Goal: Task Accomplishment & Management: Complete application form

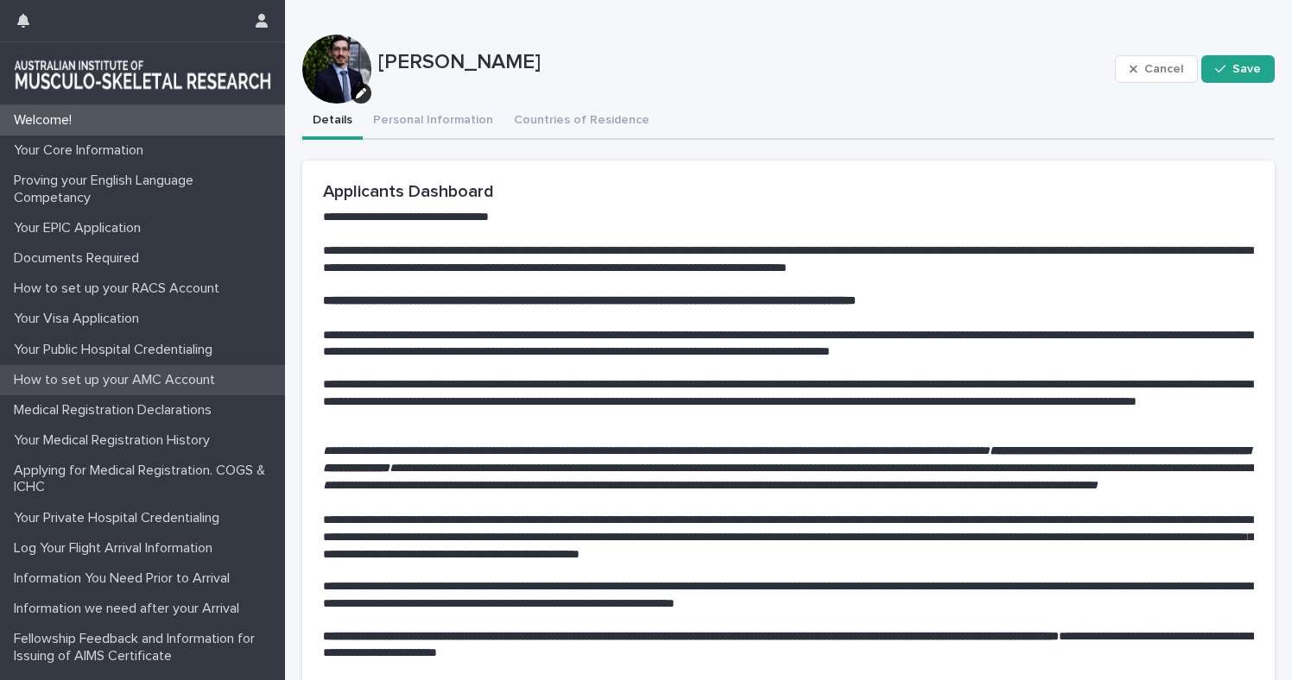
click at [125, 385] on p "How to set up your AMC Account" at bounding box center [118, 380] width 222 height 16
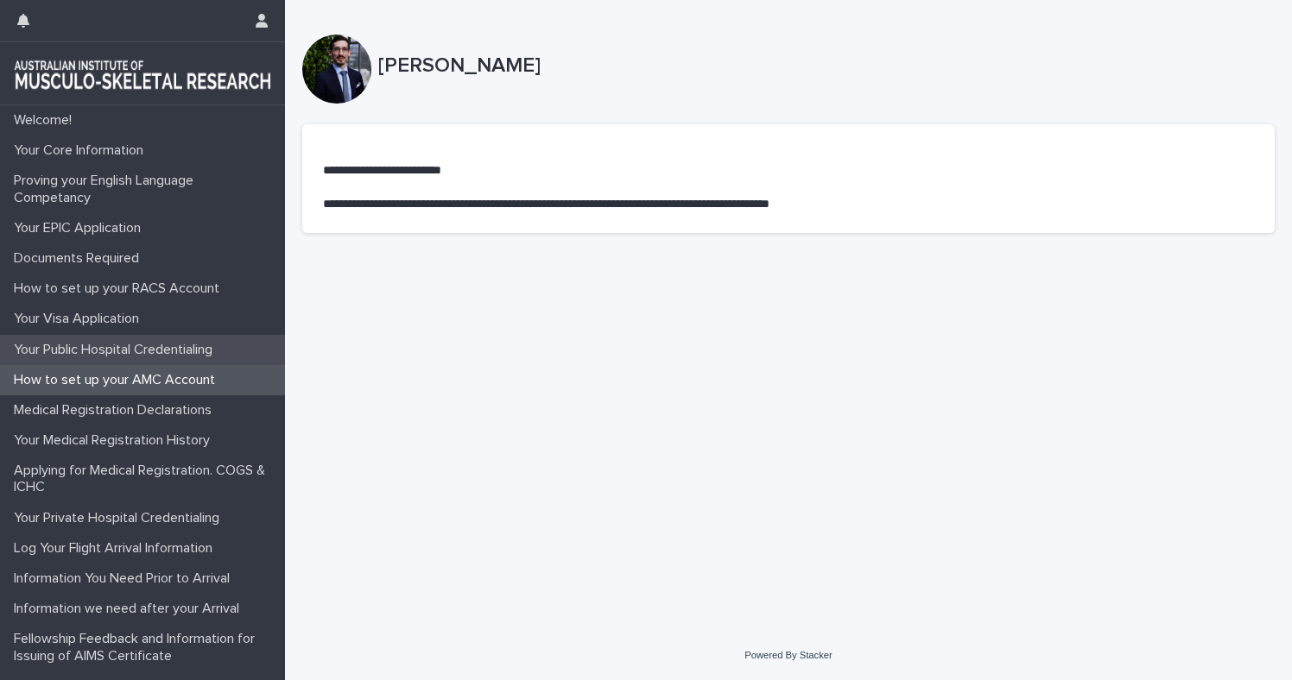
click at [127, 350] on p "Your Public Hospital Credentialing" at bounding box center [116, 350] width 219 height 16
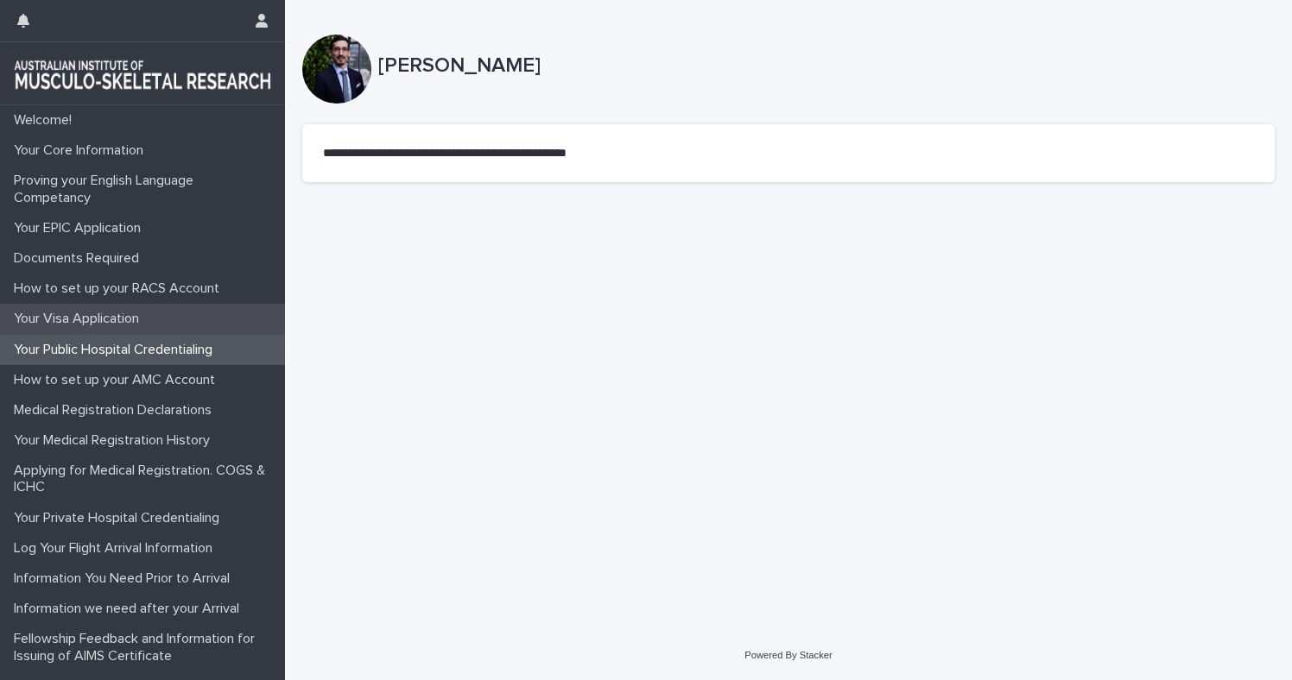
click at [111, 314] on p "Your Visa Application" at bounding box center [80, 319] width 146 height 16
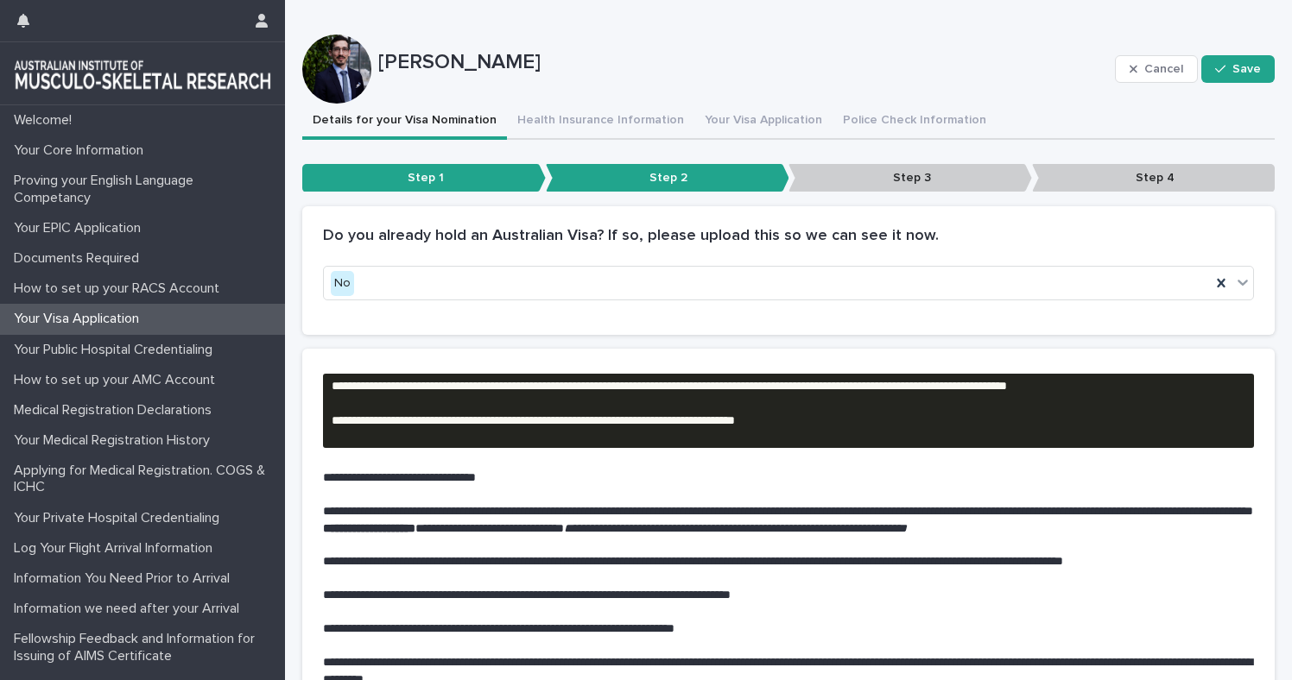
click at [894, 188] on p "Step 3" at bounding box center [910, 178] width 244 height 28
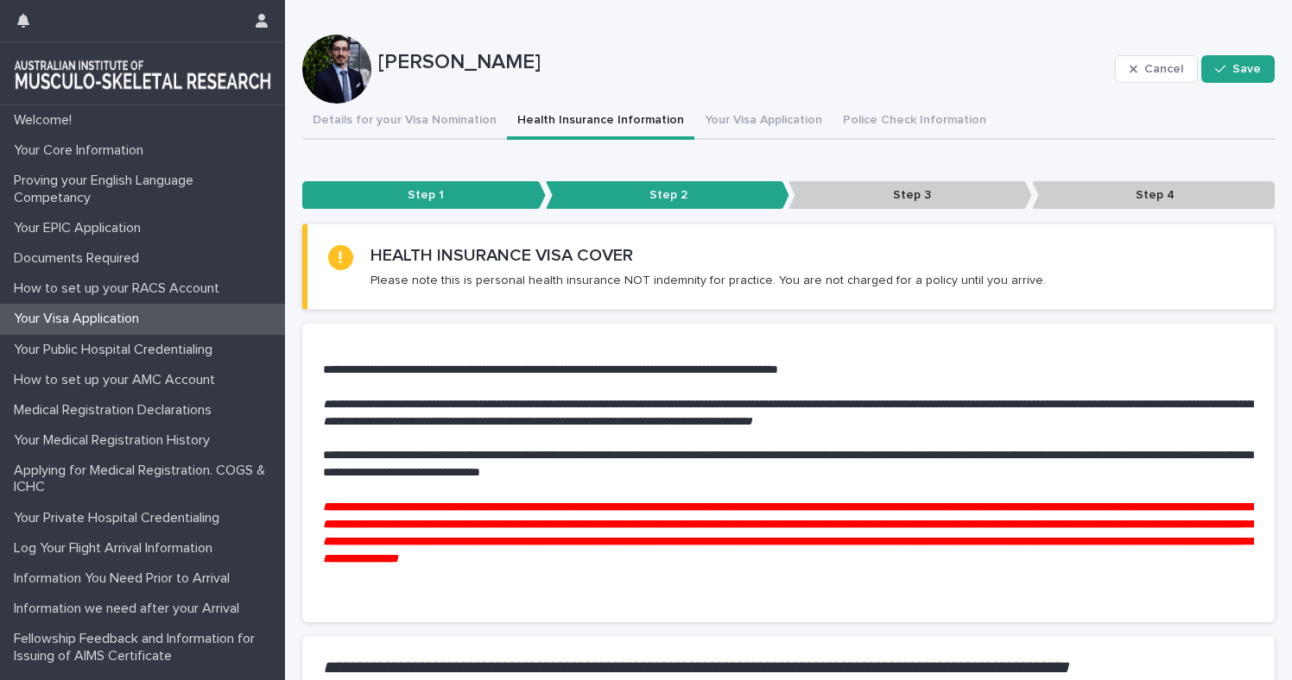
click at [593, 123] on button "Health Insurance Information" at bounding box center [600, 122] width 187 height 36
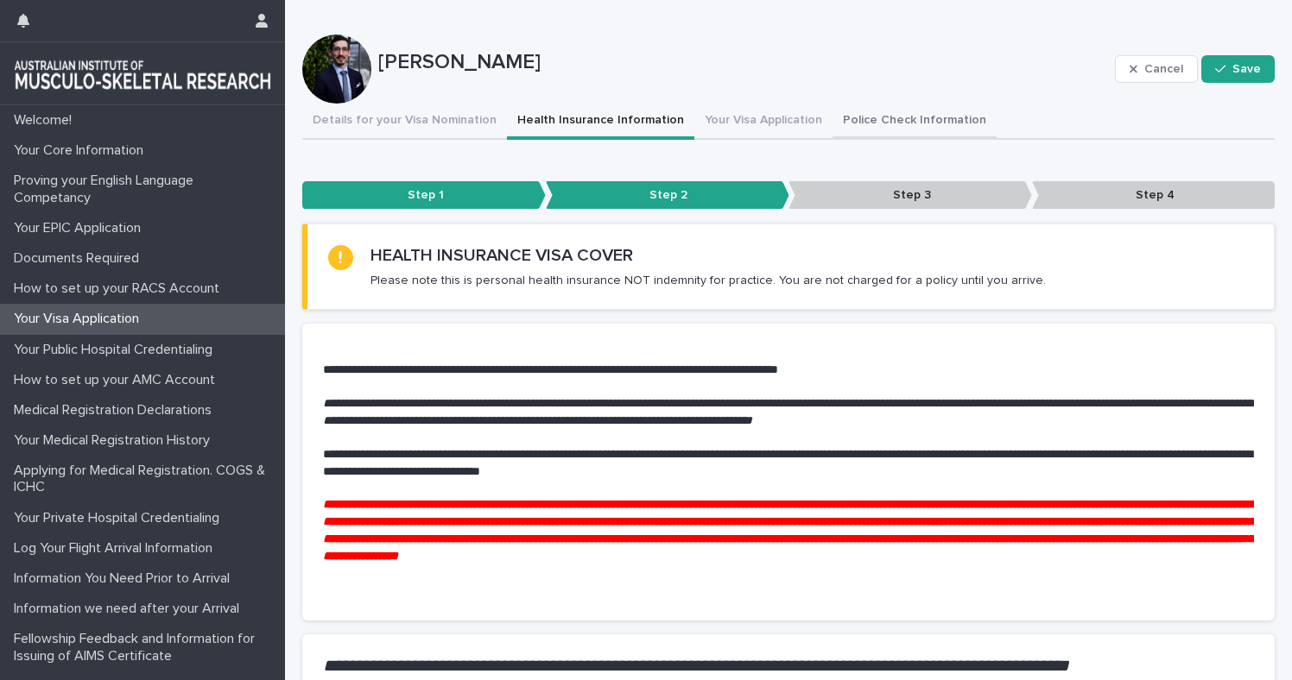
click at [868, 115] on button "Police Check Information" at bounding box center [914, 122] width 164 height 36
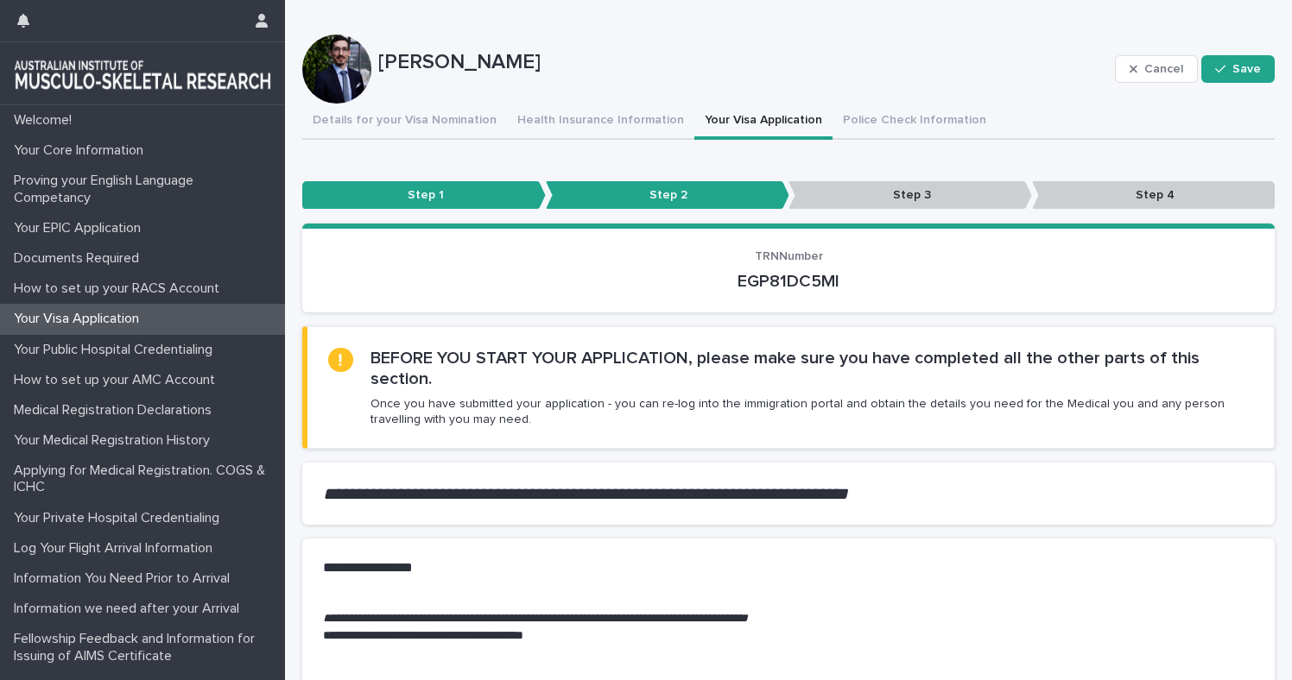
click at [739, 123] on button "Your Visa Application" at bounding box center [763, 122] width 138 height 36
click at [874, 198] on p "Step 3" at bounding box center [910, 195] width 244 height 28
click at [1234, 64] on span "Save" at bounding box center [1246, 69] width 28 height 12
click at [891, 117] on button "Police Check Information" at bounding box center [914, 122] width 164 height 36
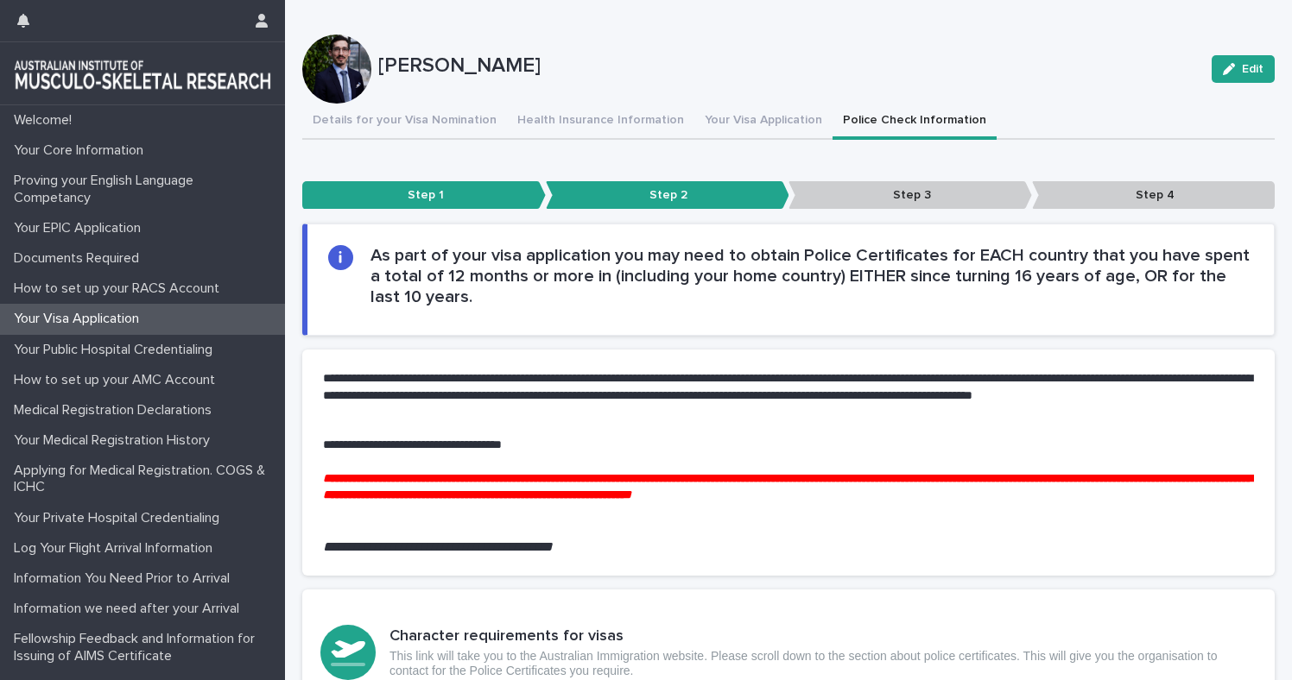
click at [939, 196] on p "Step 3" at bounding box center [910, 195] width 244 height 28
click at [884, 130] on button "Police Check Information" at bounding box center [914, 122] width 164 height 36
click at [955, 194] on p "Step 3" at bounding box center [910, 195] width 244 height 28
click at [118, 352] on p "Your Public Hospital Credentialing" at bounding box center [116, 350] width 219 height 16
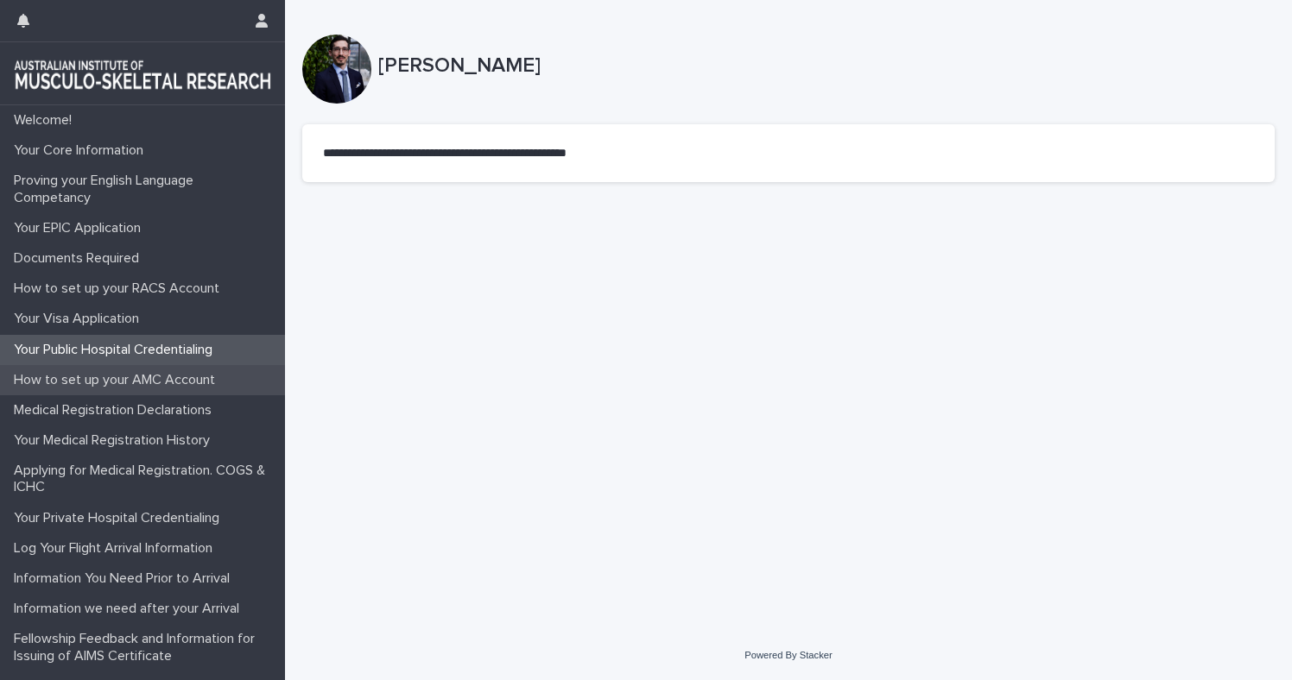
click at [108, 385] on p "How to set up your AMC Account" at bounding box center [118, 380] width 222 height 16
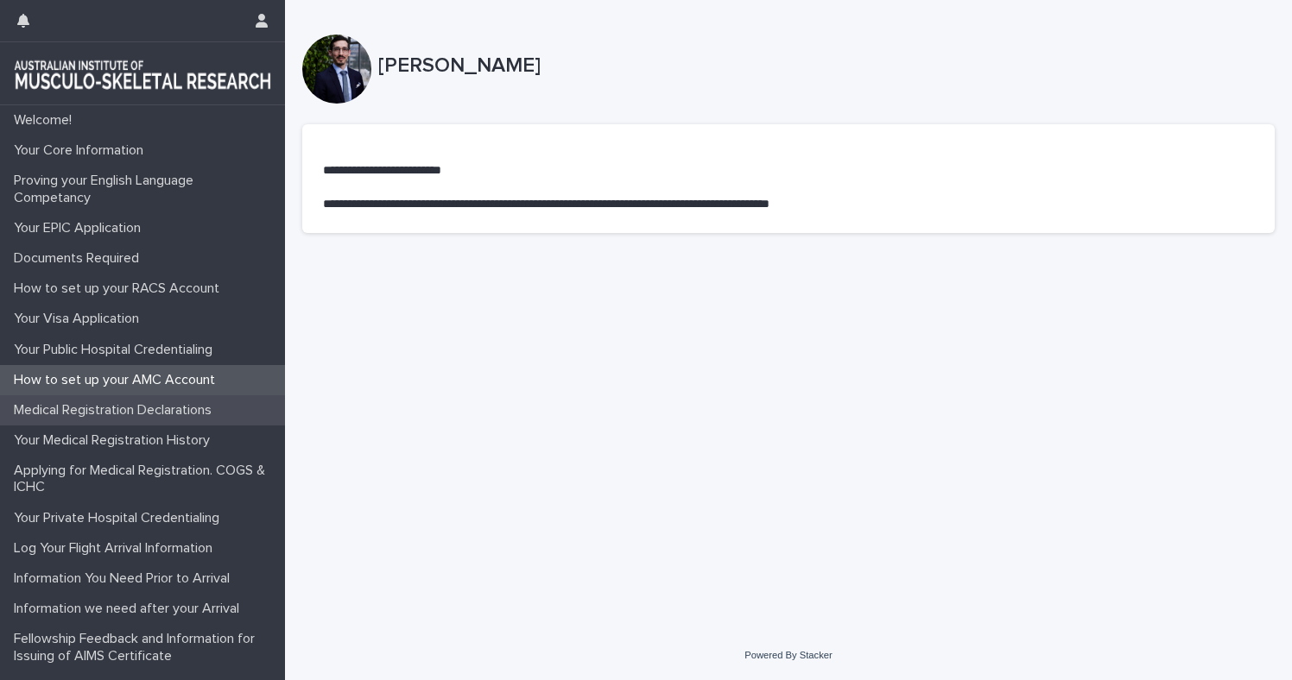
click at [100, 420] on div "Medical Registration Declarations" at bounding box center [142, 410] width 285 height 30
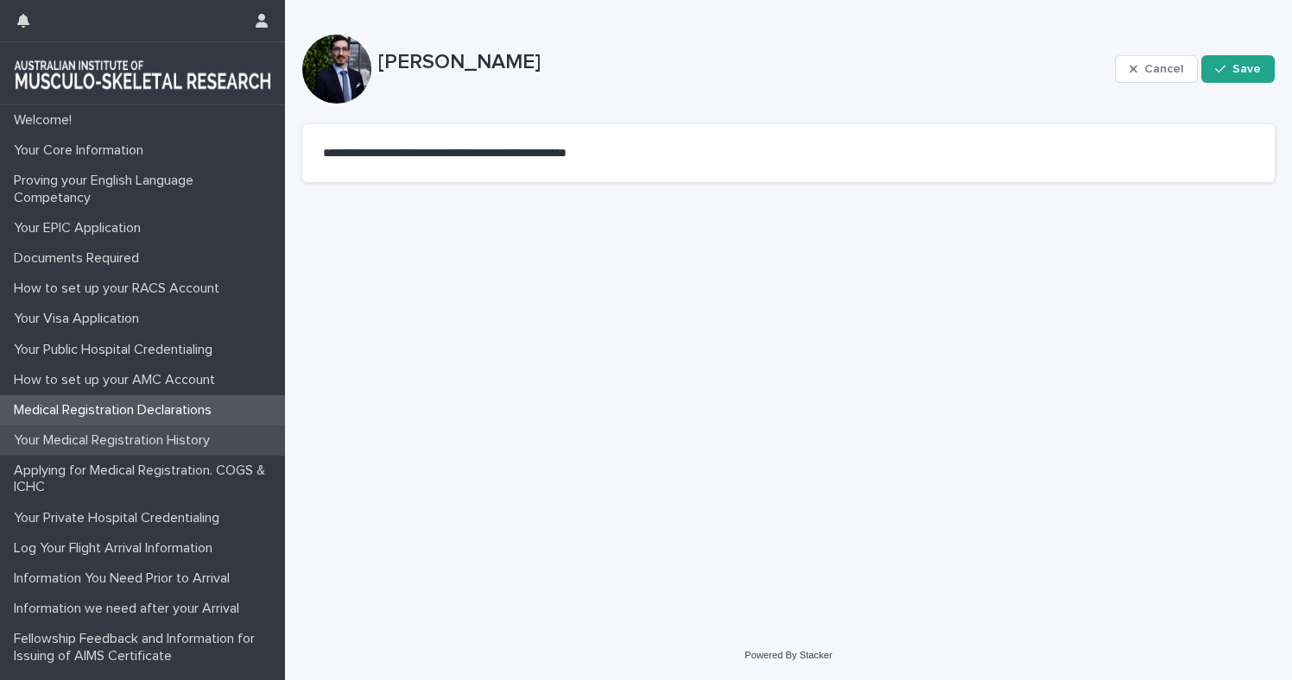
click at [99, 444] on p "Your Medical Registration History" at bounding box center [115, 441] width 217 height 16
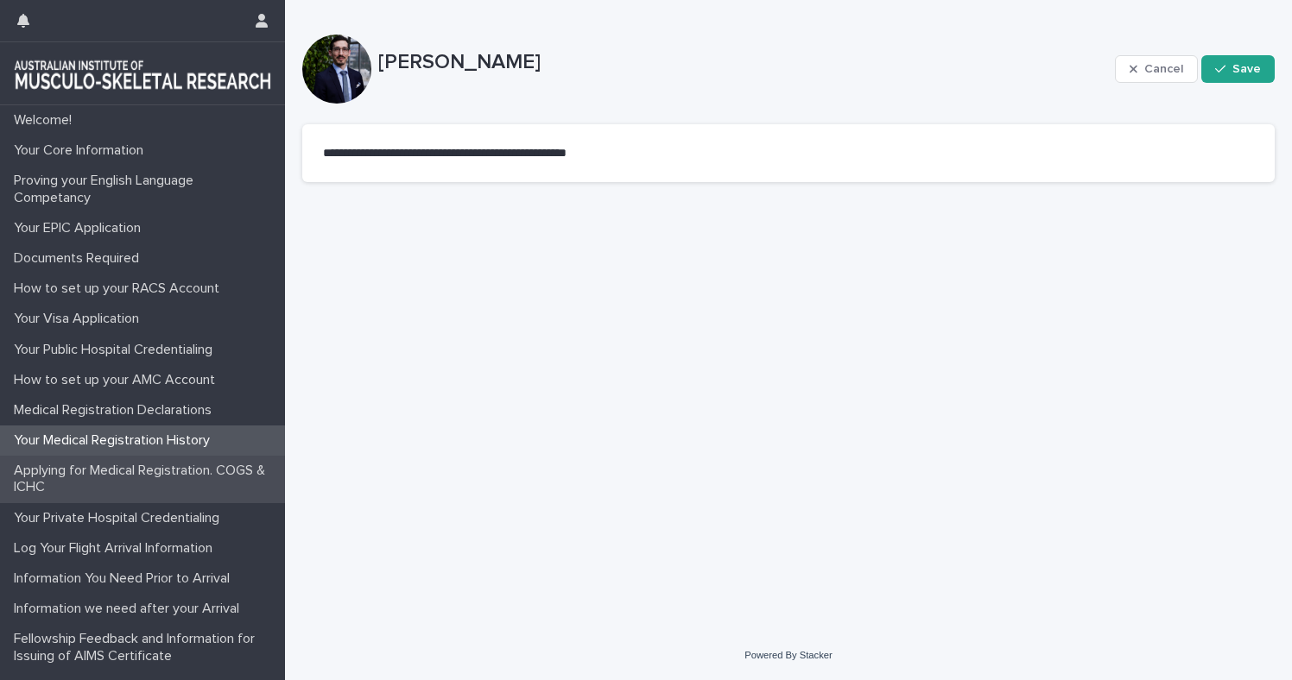
click at [107, 483] on p "Applying for Medical Registration. COGS & ICHC" at bounding box center [146, 479] width 278 height 33
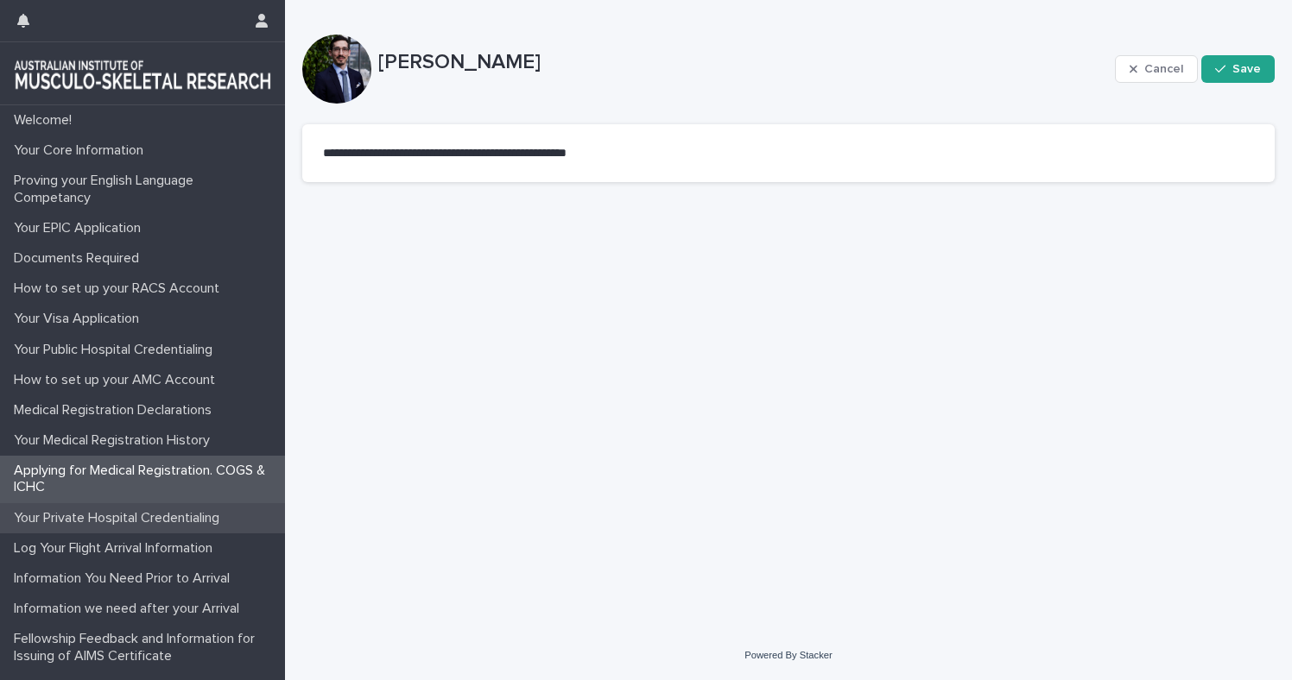
click at [109, 521] on p "Your Private Hospital Credentialing" at bounding box center [120, 518] width 226 height 16
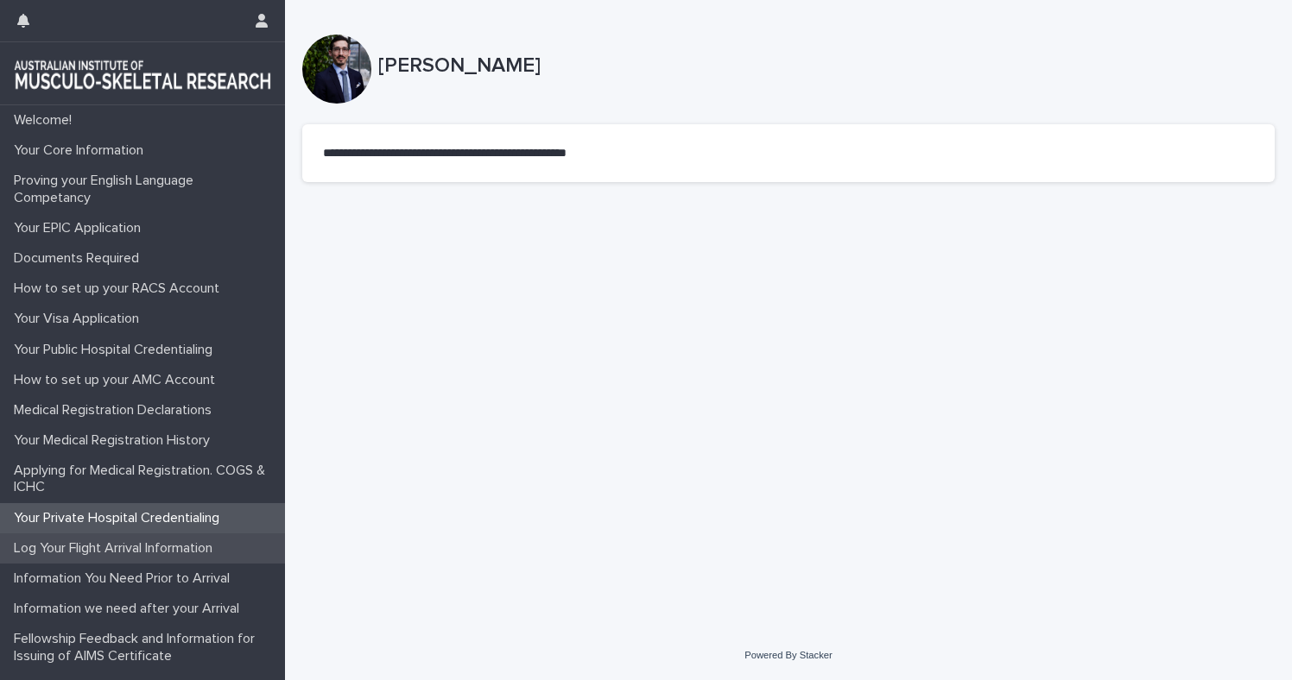
click at [109, 549] on p "Log Your Flight Arrival Information" at bounding box center [116, 549] width 219 height 16
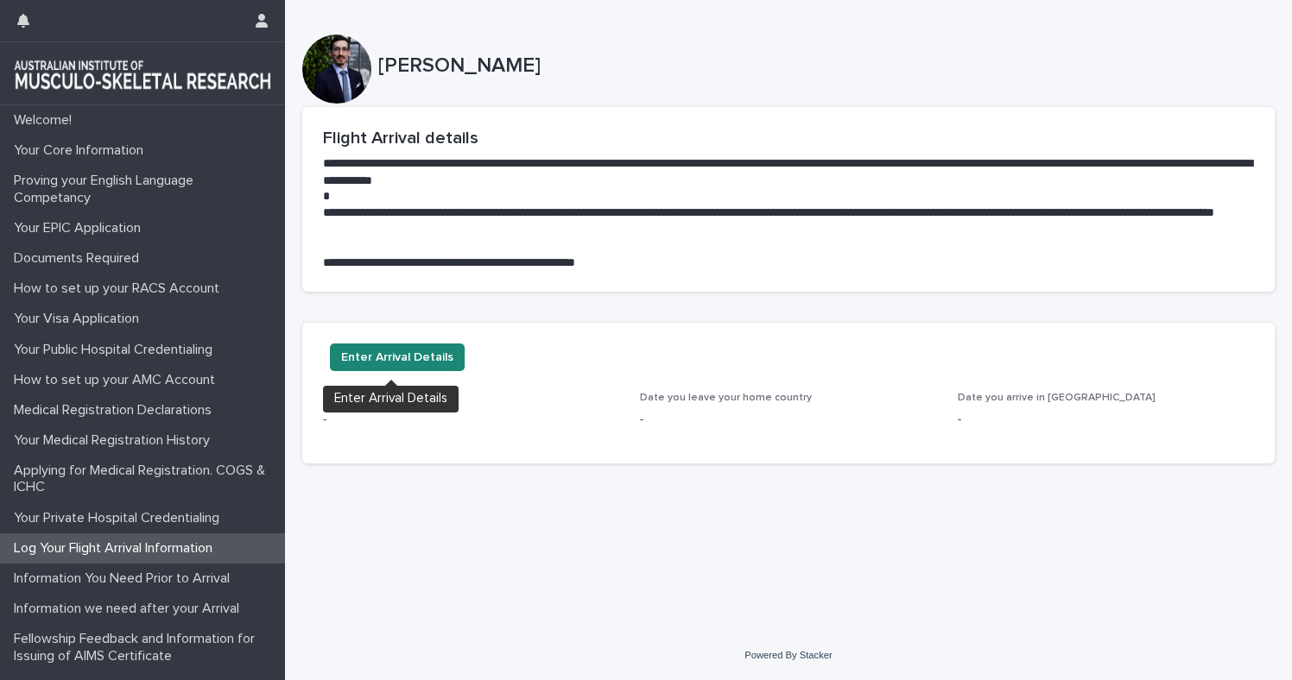
click at [396, 358] on span "Enter Arrival Details" at bounding box center [397, 357] width 112 height 17
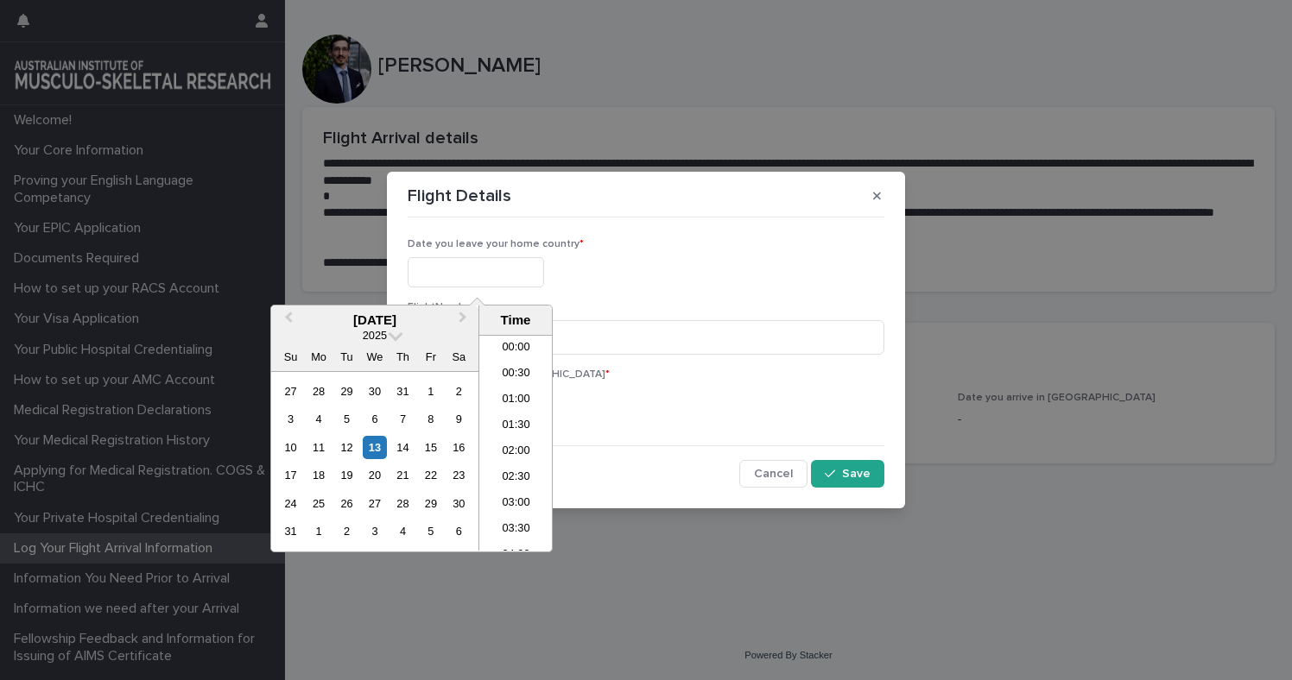
click at [489, 275] on input "text" at bounding box center [476, 272] width 136 height 30
click at [465, 314] on button "Next Month" at bounding box center [465, 321] width 28 height 28
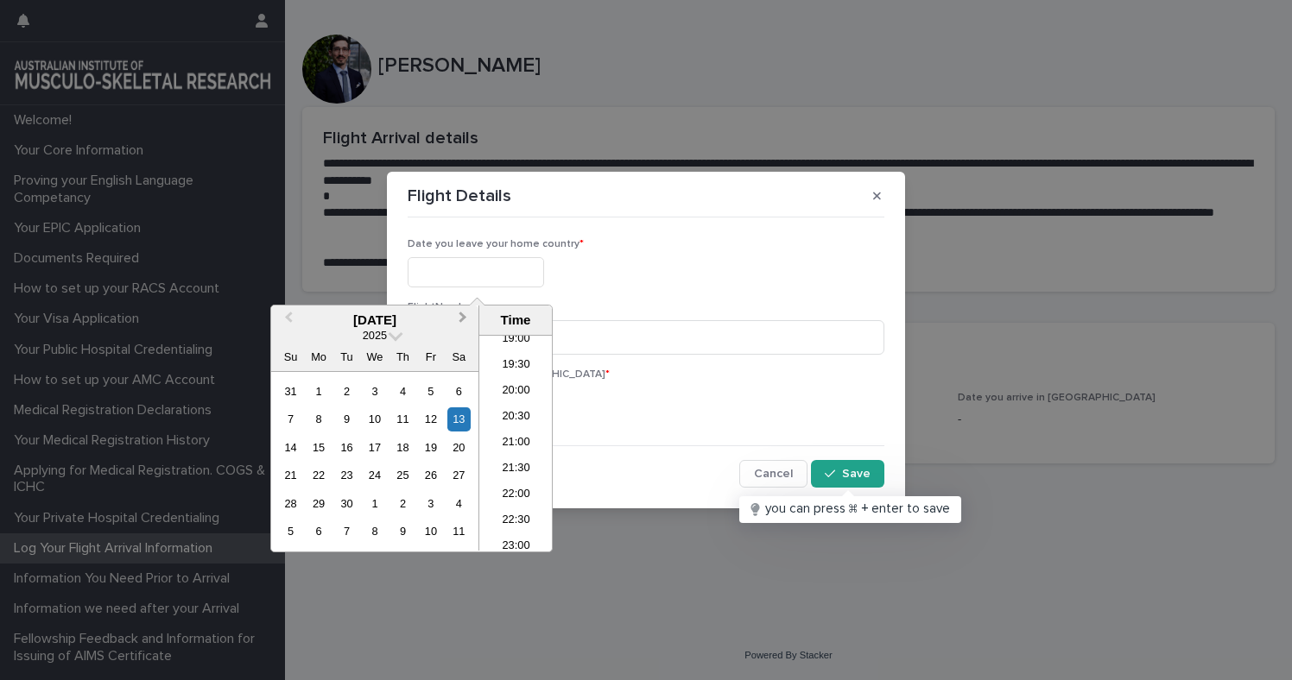
click at [465, 314] on button "Next Month" at bounding box center [465, 321] width 28 height 28
click at [407, 446] on div "15" at bounding box center [402, 447] width 23 height 23
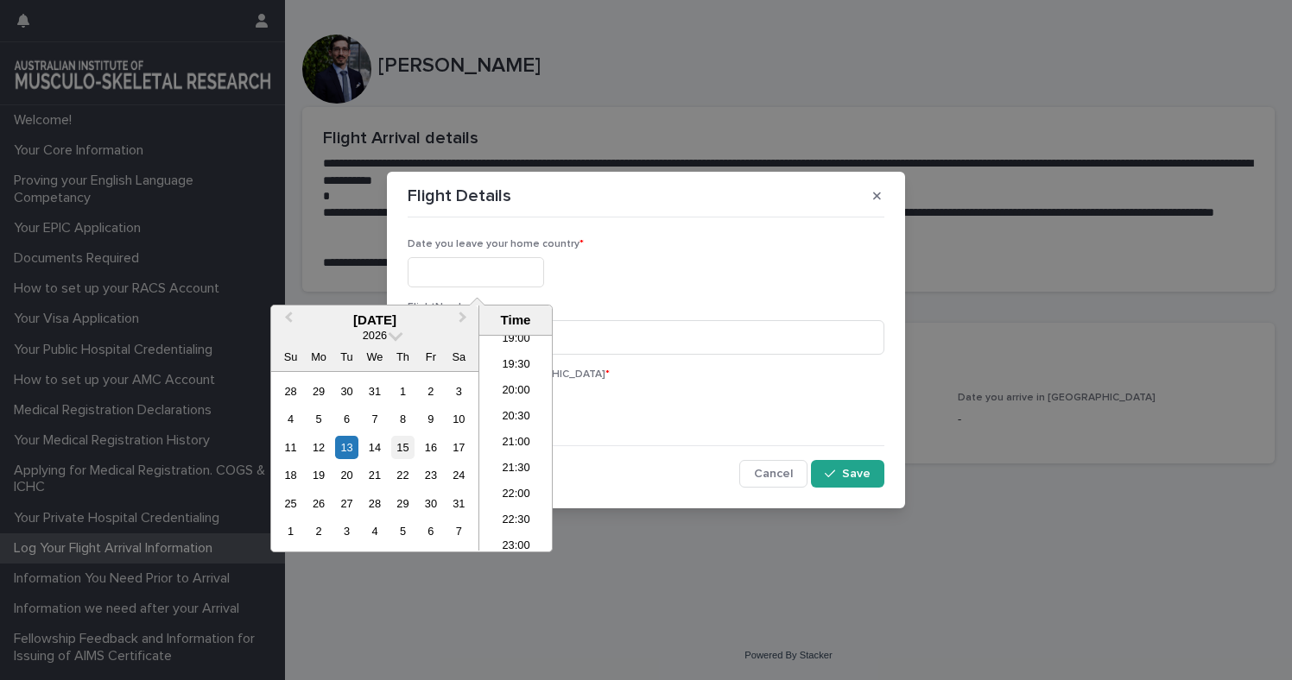
type input "**********"
click at [650, 338] on input at bounding box center [646, 337] width 477 height 35
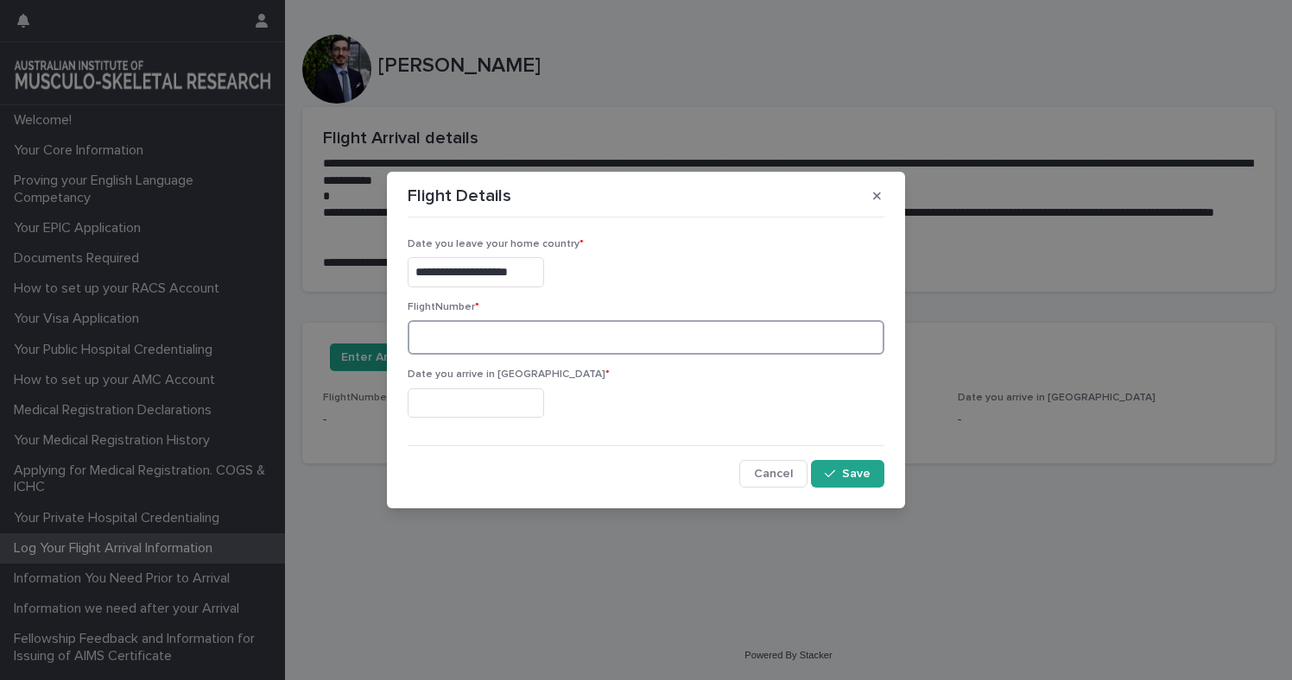
paste input "*****"
type input "*****"
click at [485, 398] on input "text" at bounding box center [476, 404] width 136 height 30
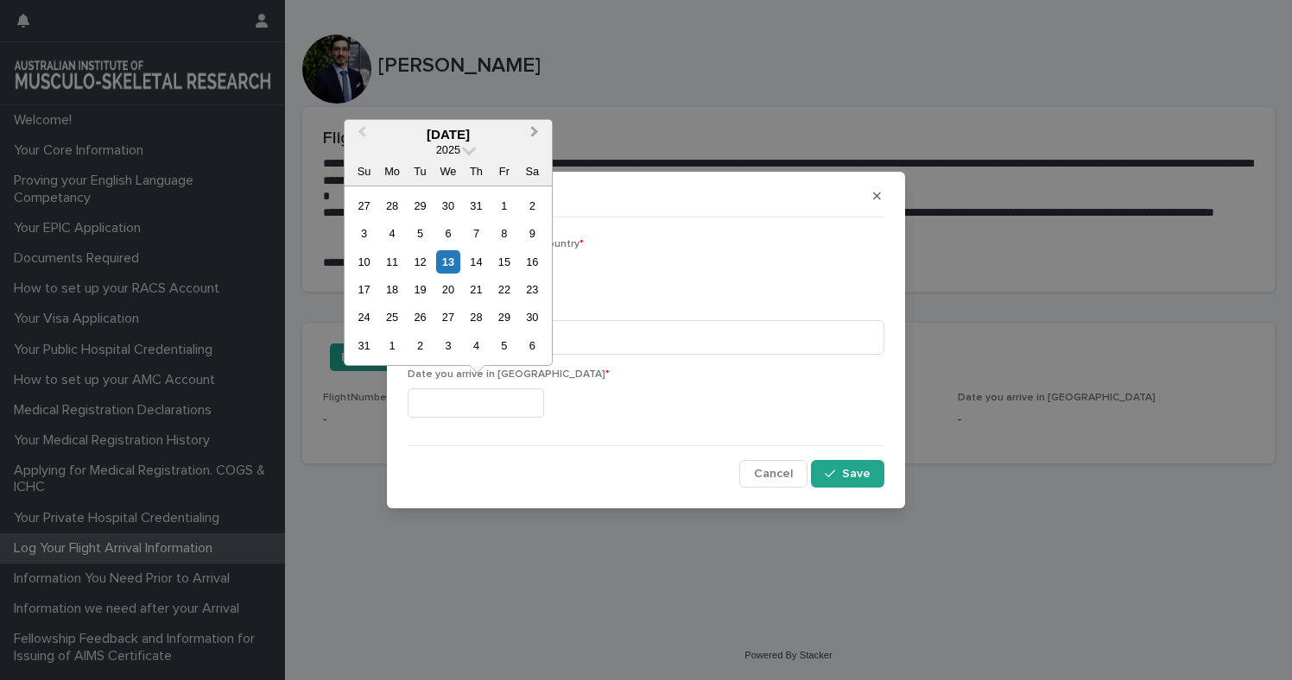
click at [535, 138] on span "Next Month" at bounding box center [535, 134] width 0 height 23
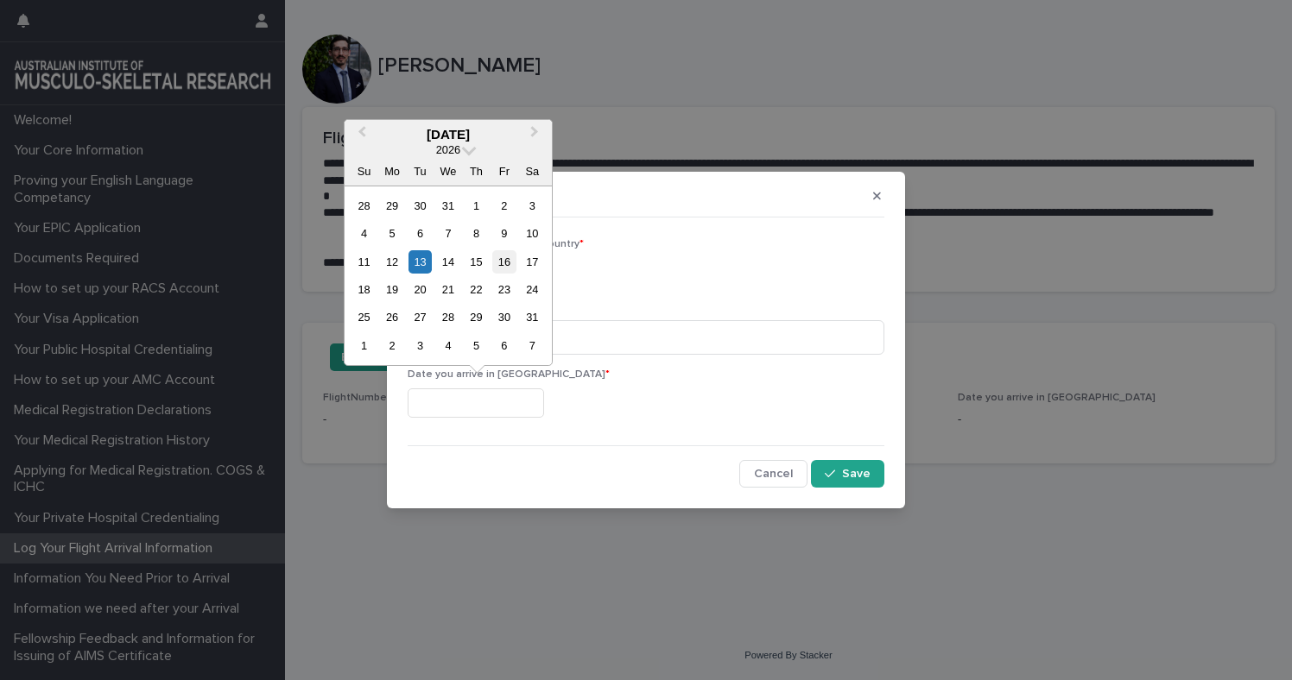
click at [504, 269] on div "16" at bounding box center [503, 261] width 23 height 23
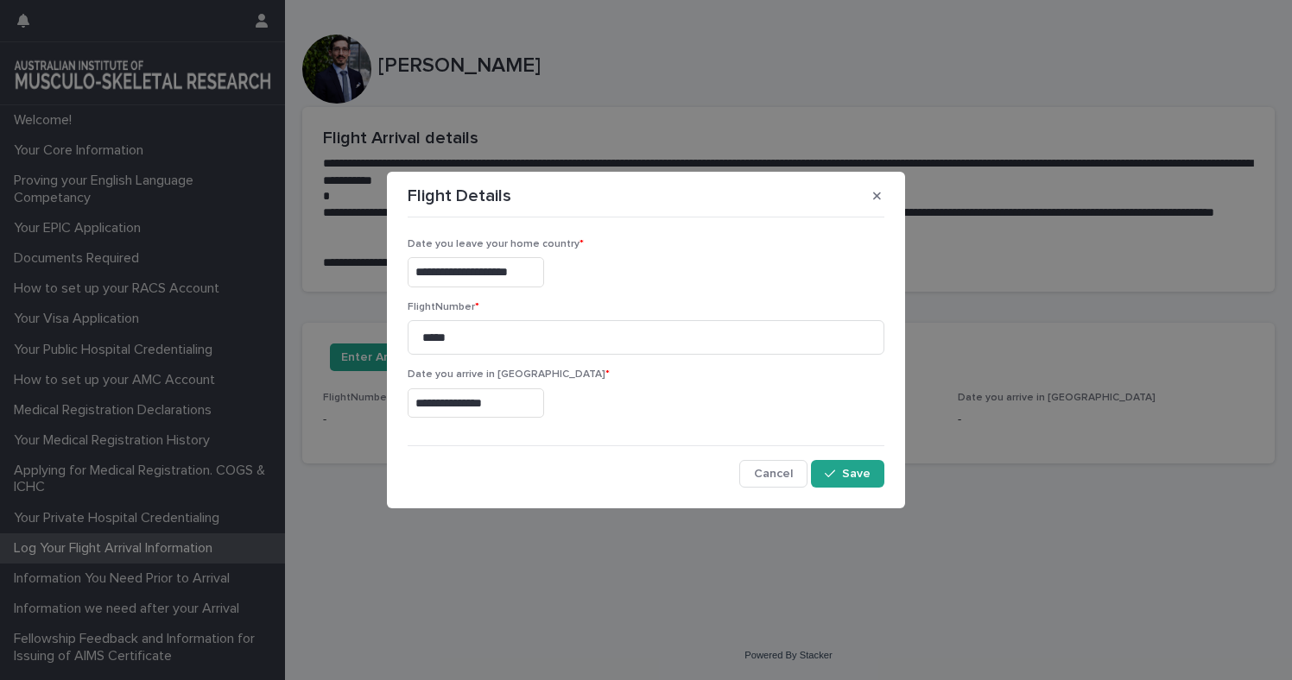
click at [596, 442] on div "**********" at bounding box center [646, 357] width 477 height 264
click at [452, 413] on input "**********" at bounding box center [476, 404] width 136 height 30
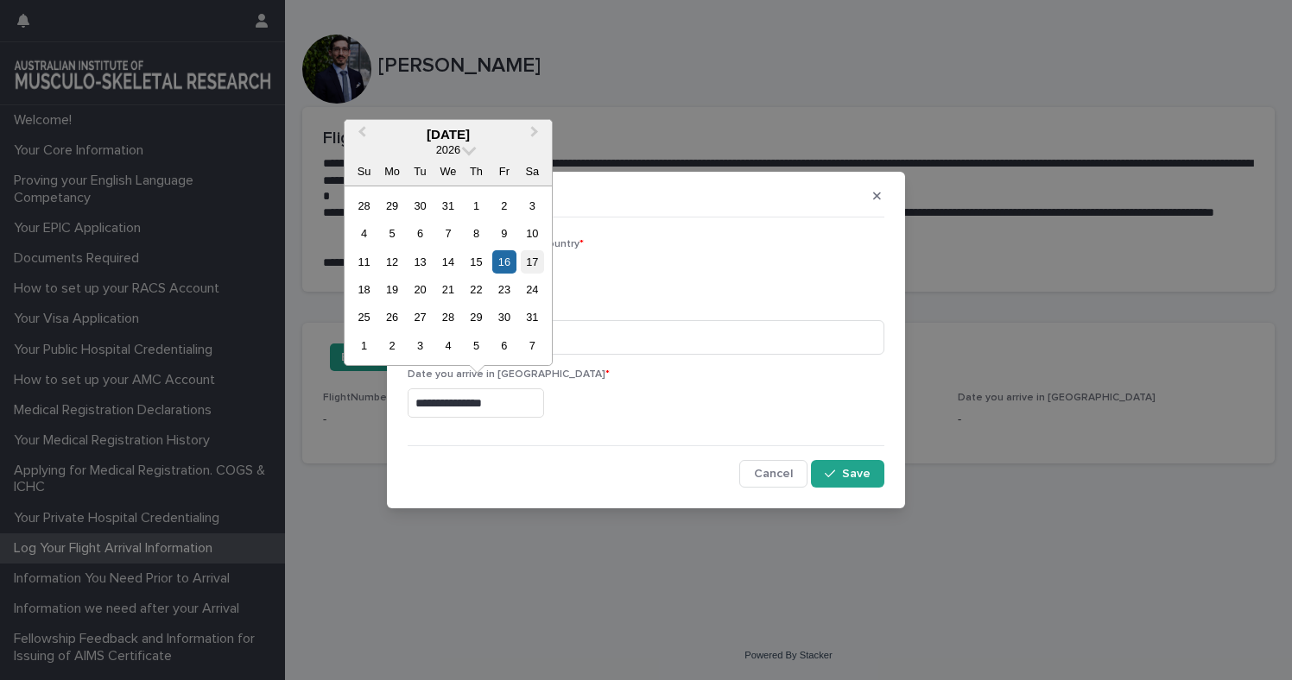
click at [533, 265] on div "17" at bounding box center [532, 261] width 23 height 23
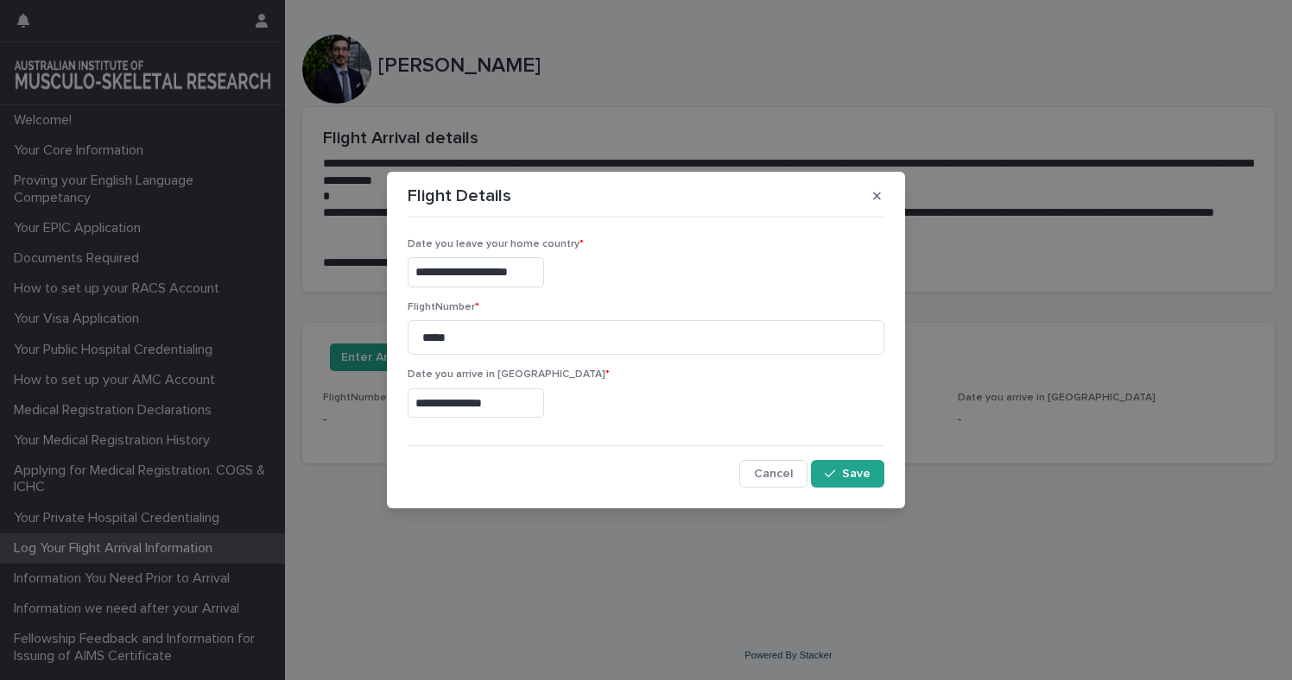
type input "**********"
click at [859, 469] on span "Save" at bounding box center [856, 474] width 28 height 12
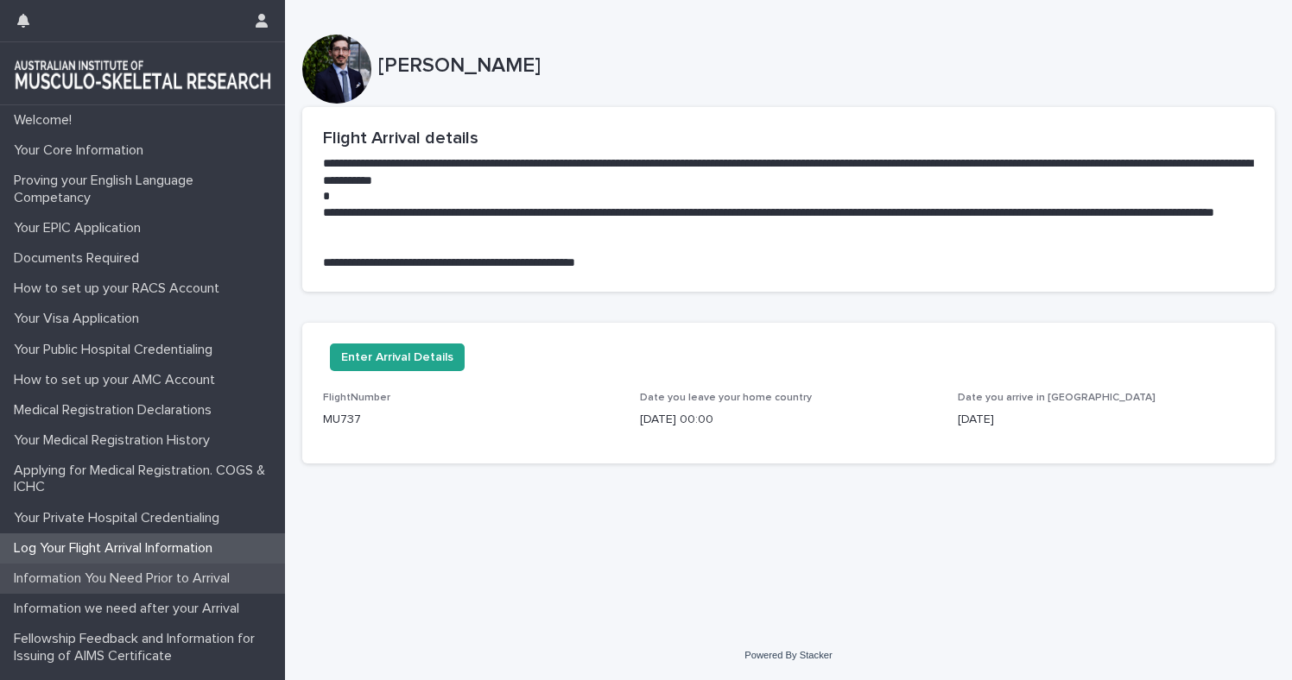
click at [109, 587] on div "Information You Need Prior to Arrival" at bounding box center [142, 579] width 285 height 30
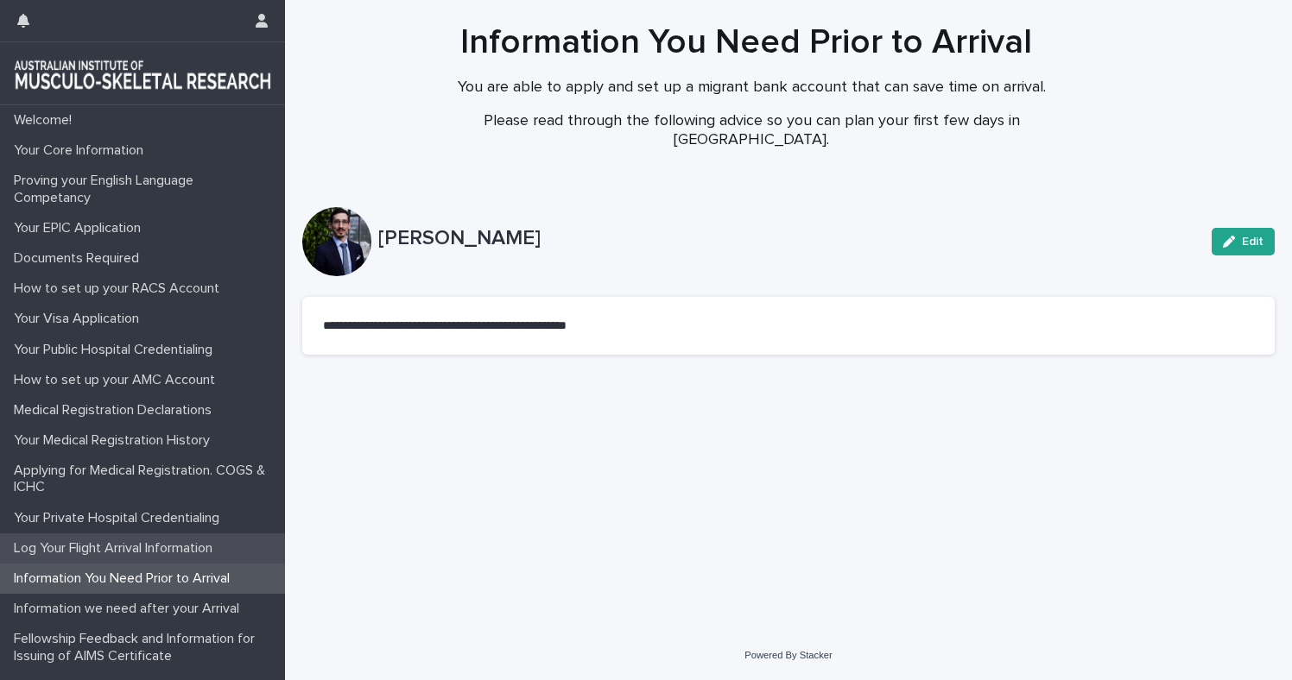
click at [122, 554] on p "Log Your Flight Arrival Information" at bounding box center [116, 549] width 219 height 16
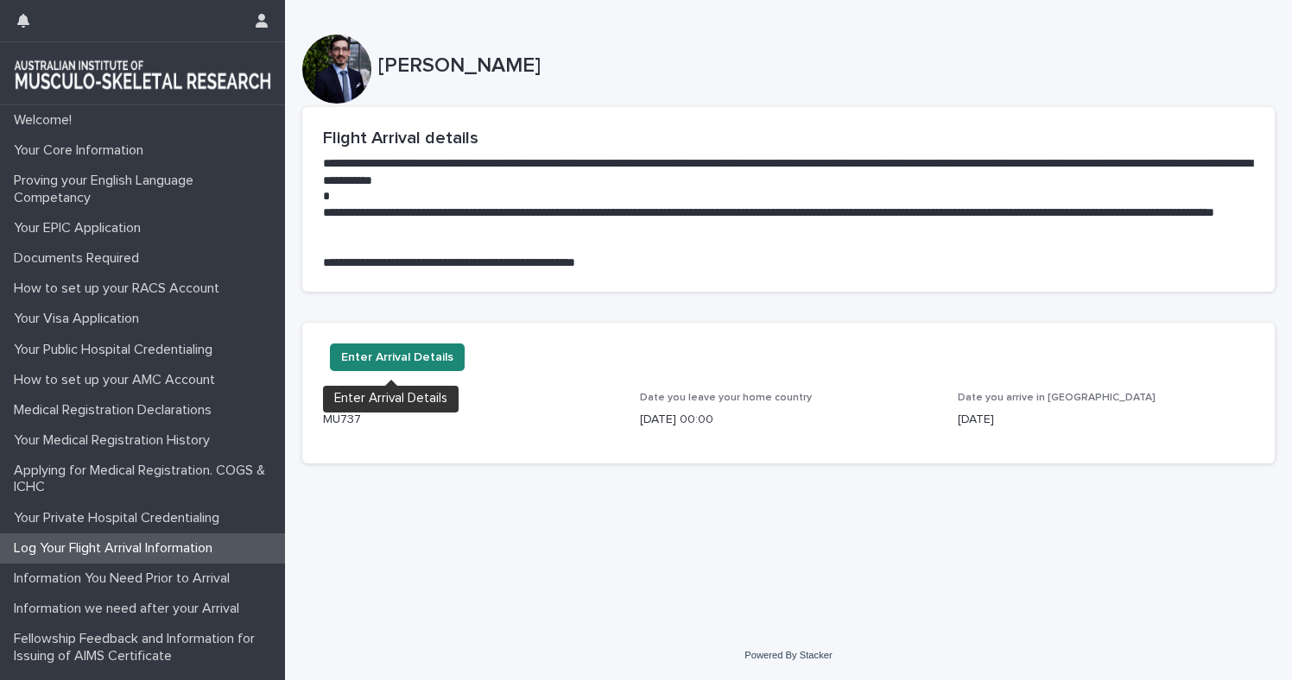
click at [402, 358] on span "Enter Arrival Details" at bounding box center [397, 357] width 112 height 17
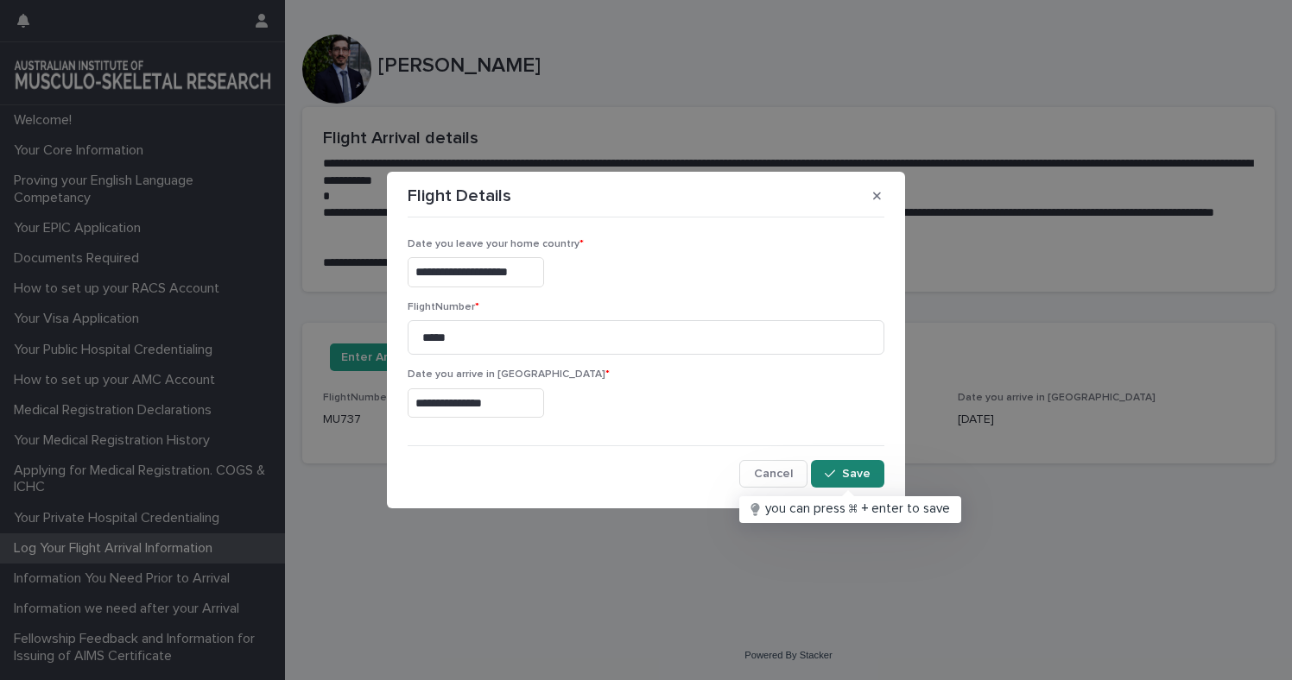
click at [849, 480] on button "Save" at bounding box center [847, 474] width 73 height 28
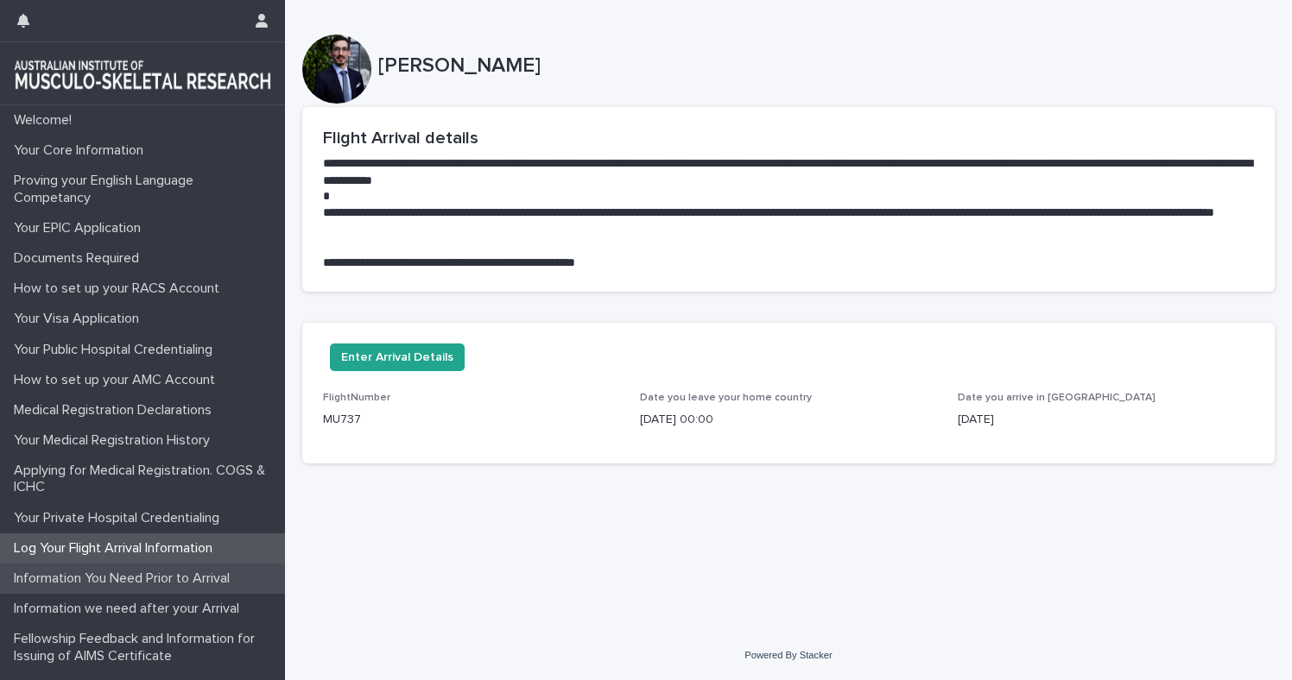
click at [143, 571] on p "Information You Need Prior to Arrival" at bounding box center [125, 579] width 237 height 16
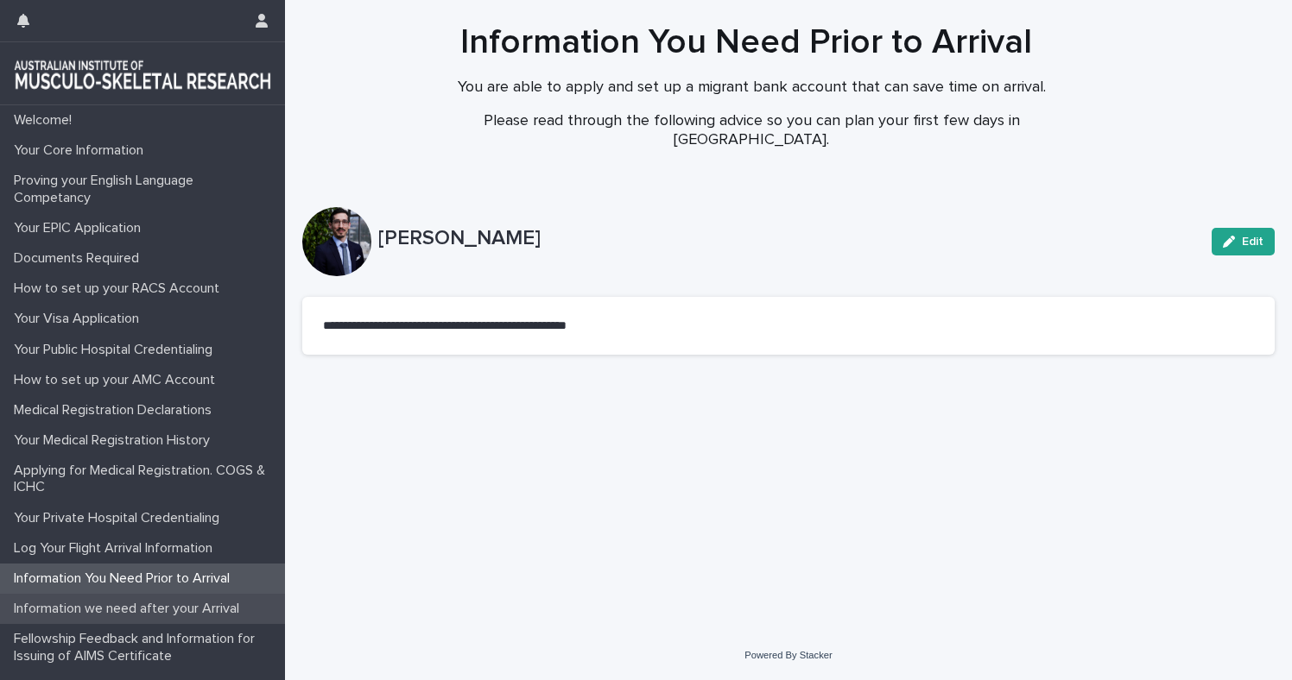
click at [128, 612] on p "Information we need after your Arrival" at bounding box center [130, 609] width 246 height 16
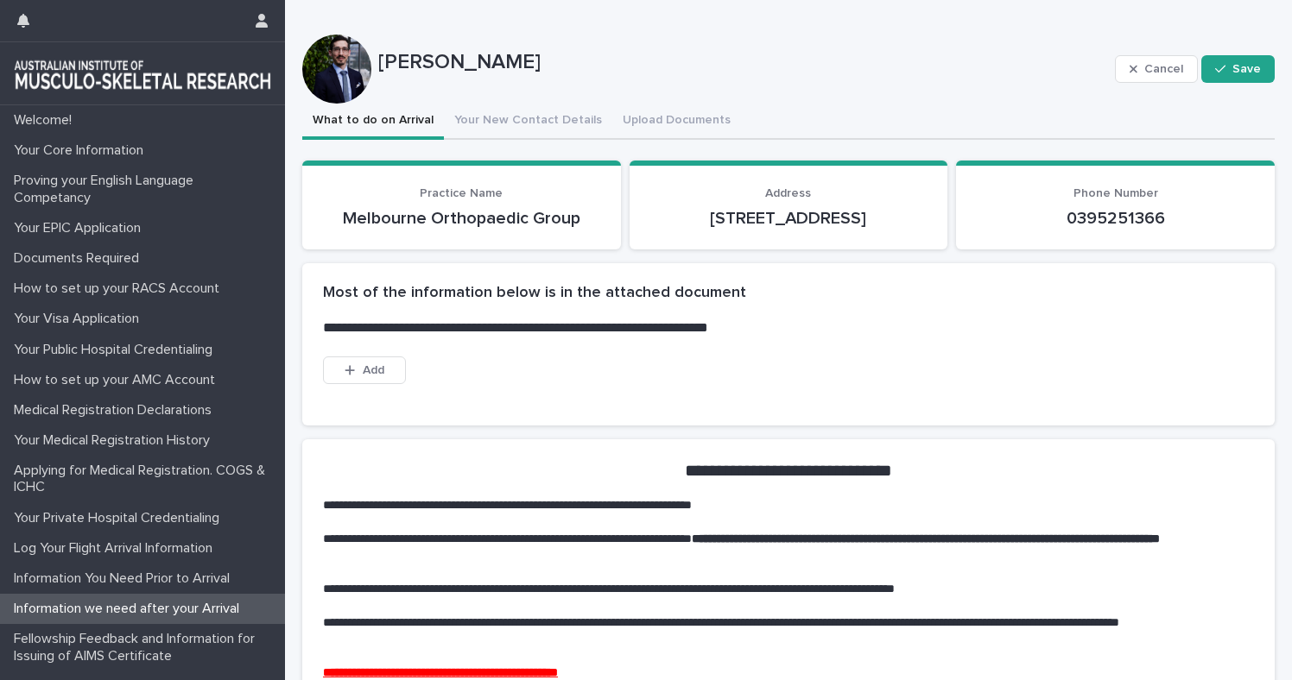
scroll to position [31, 0]
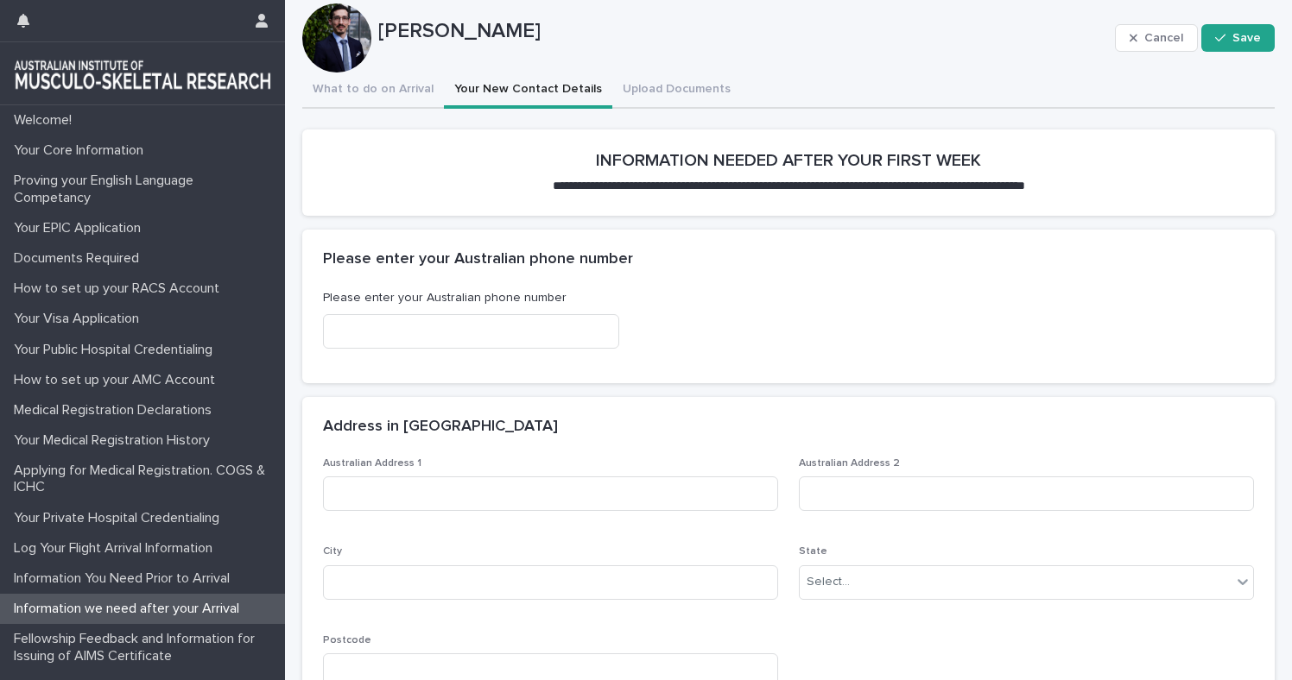
click at [511, 84] on button "Your New Contact Details" at bounding box center [528, 91] width 168 height 36
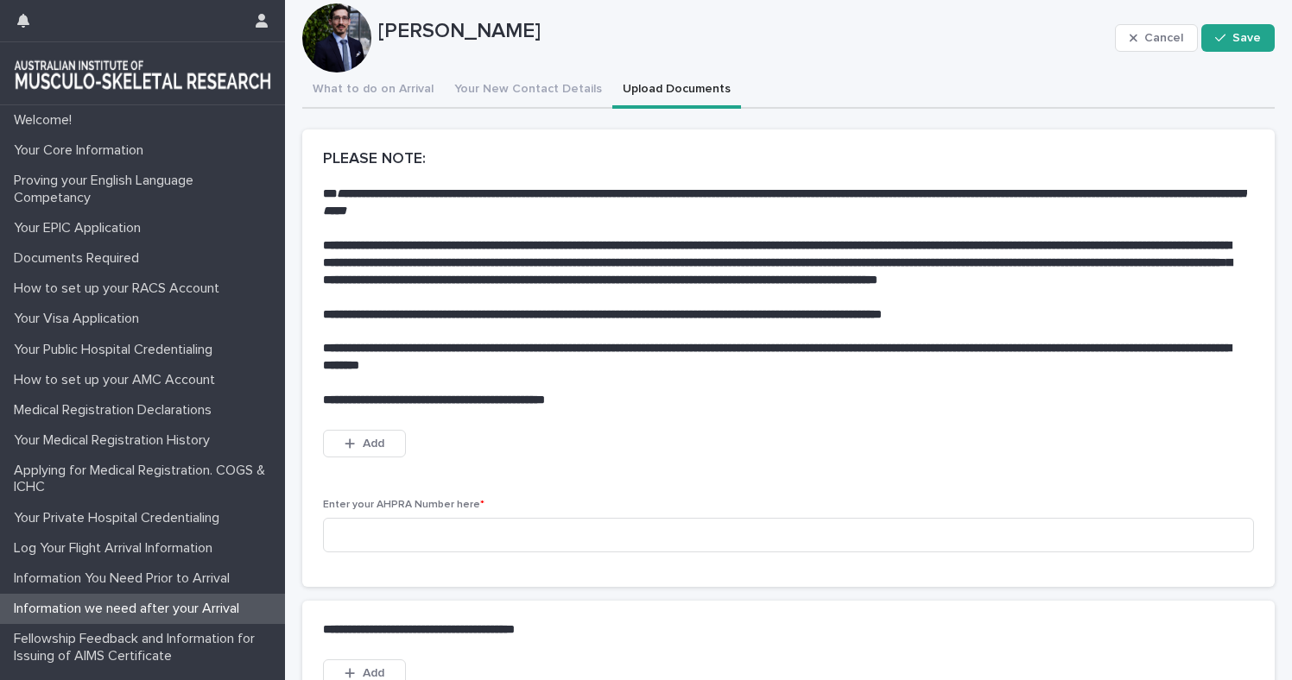
click at [660, 79] on button "Upload Documents" at bounding box center [676, 91] width 129 height 36
click at [396, 94] on button "What to do on Arrival" at bounding box center [373, 91] width 142 height 36
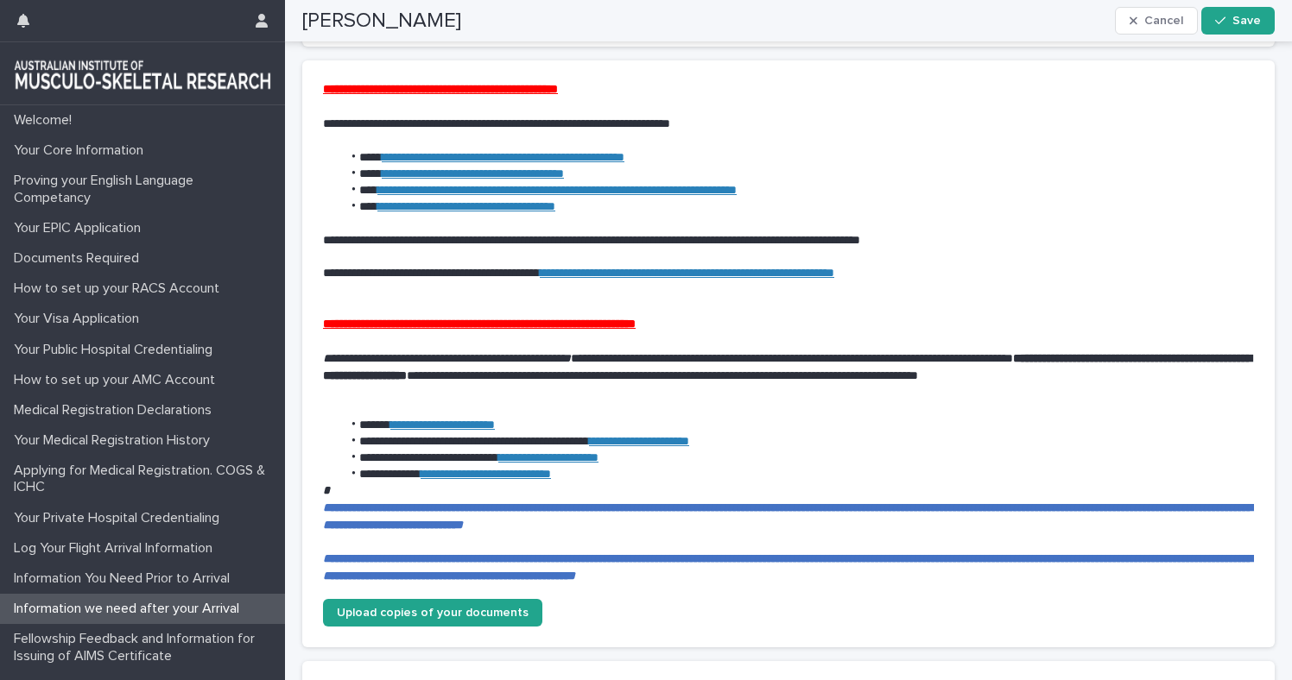
scroll to position [882, 0]
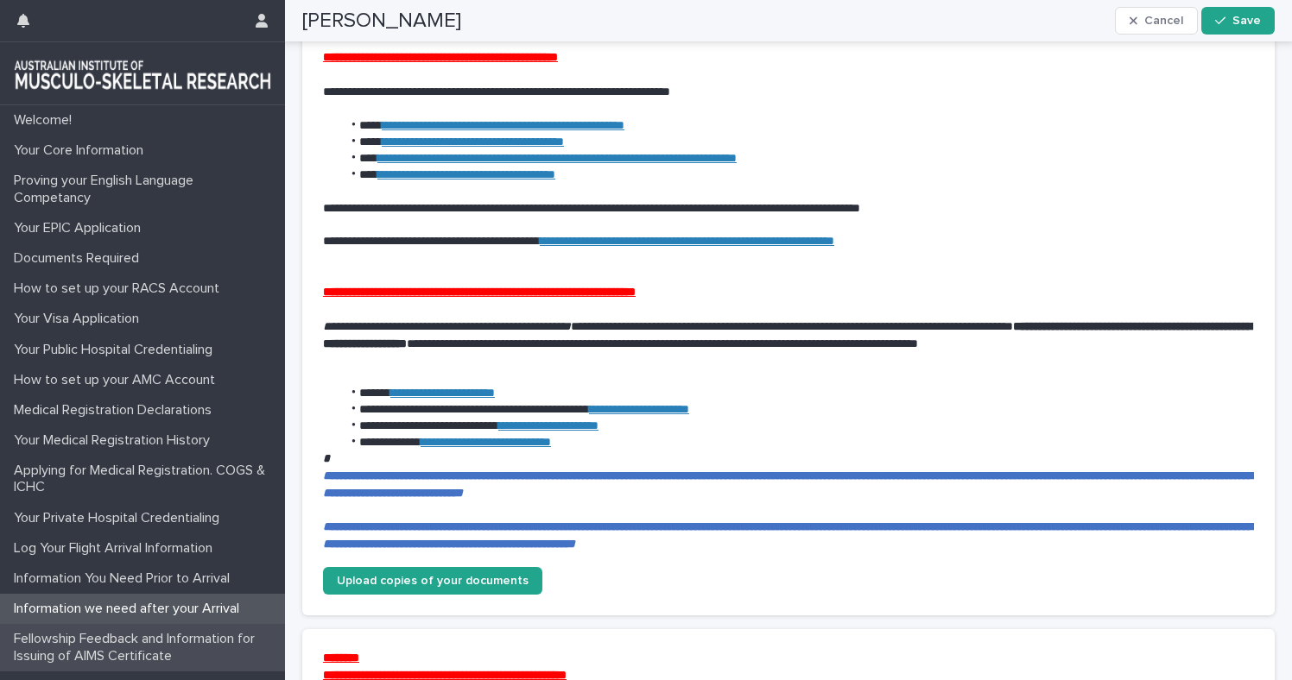
click at [143, 648] on p "Fellowship Feedback and Information for Issuing of AIMS Certificate" at bounding box center [146, 647] width 278 height 33
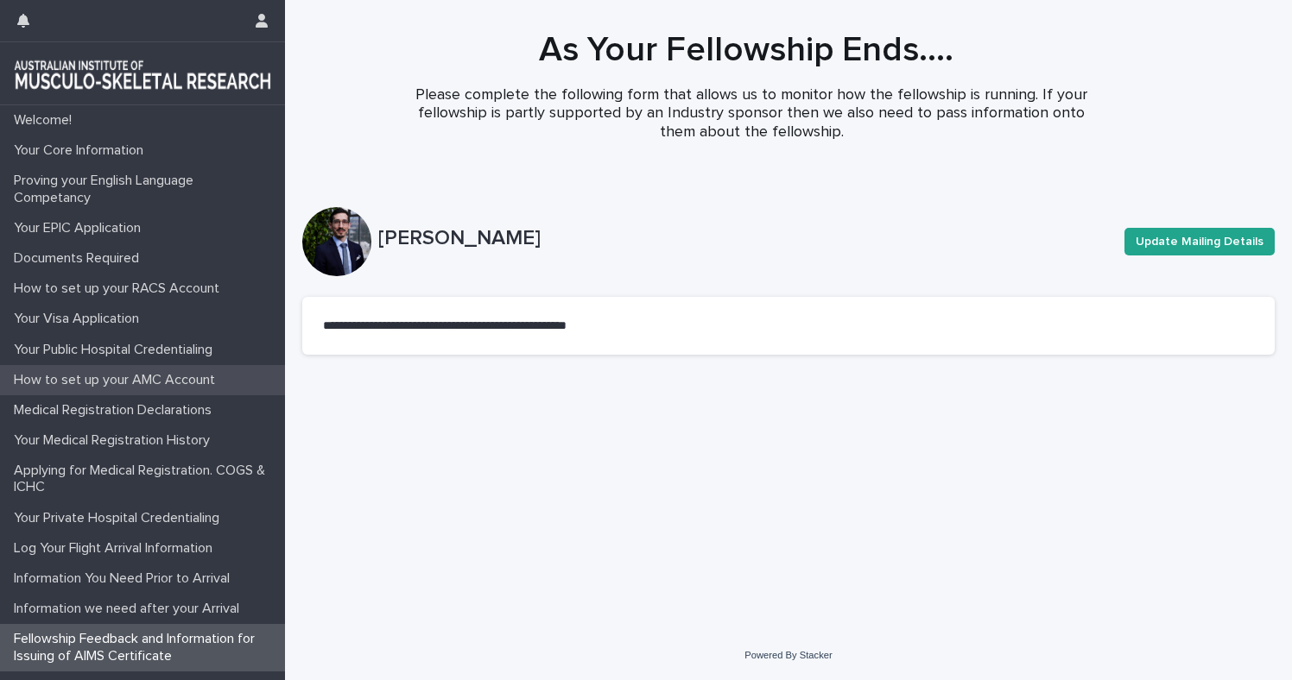
click at [139, 374] on p "How to set up your AMC Account" at bounding box center [118, 380] width 222 height 16
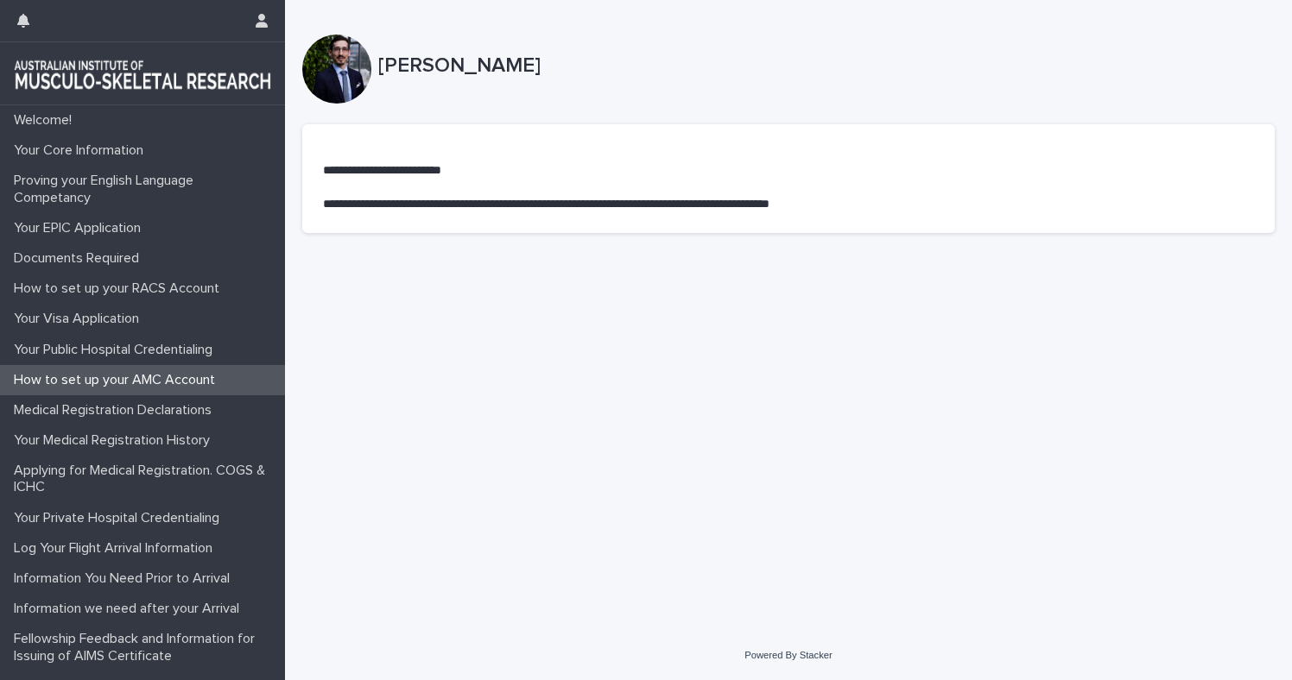
click at [123, 392] on div "How to set up your AMC Account" at bounding box center [142, 380] width 285 height 30
click at [113, 414] on p "Medical Registration Declarations" at bounding box center [116, 410] width 218 height 16
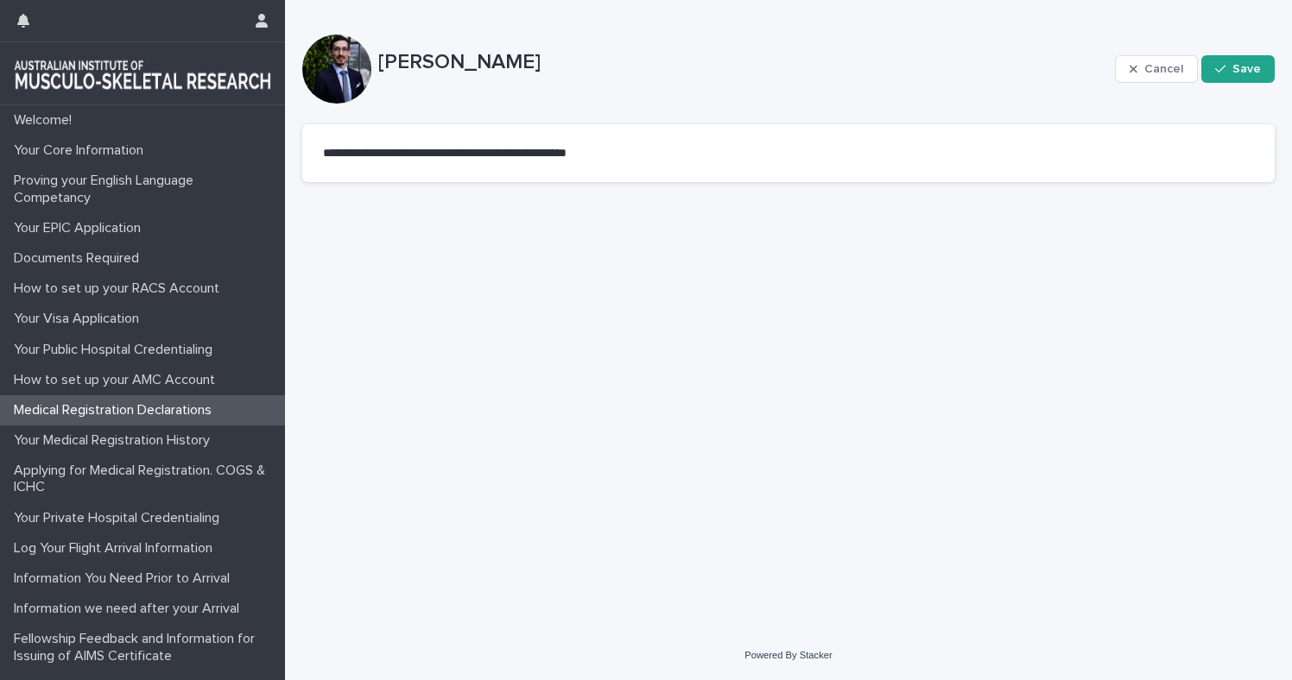
click at [113, 414] on p "Medical Registration Declarations" at bounding box center [116, 410] width 218 height 16
click at [131, 347] on p "Your Public Hospital Credentialing" at bounding box center [116, 350] width 219 height 16
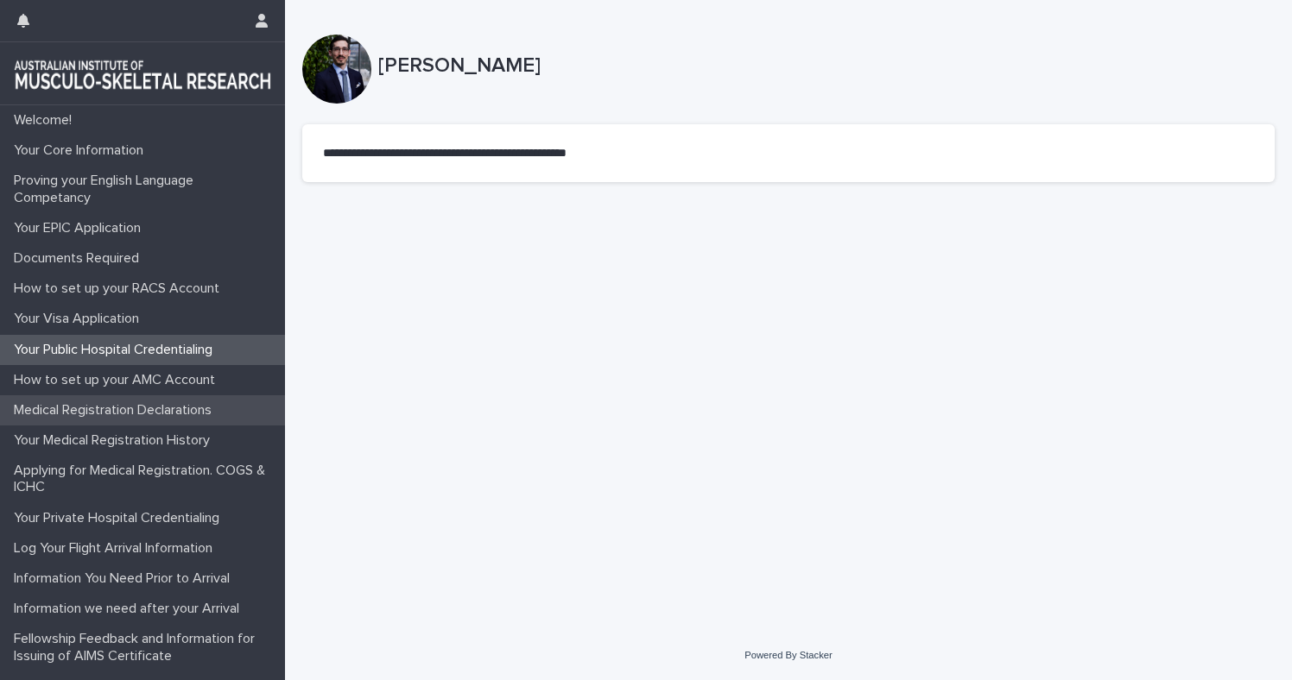
click at [112, 396] on div "Medical Registration Declarations" at bounding box center [142, 410] width 285 height 30
